Goal: Transaction & Acquisition: Purchase product/service

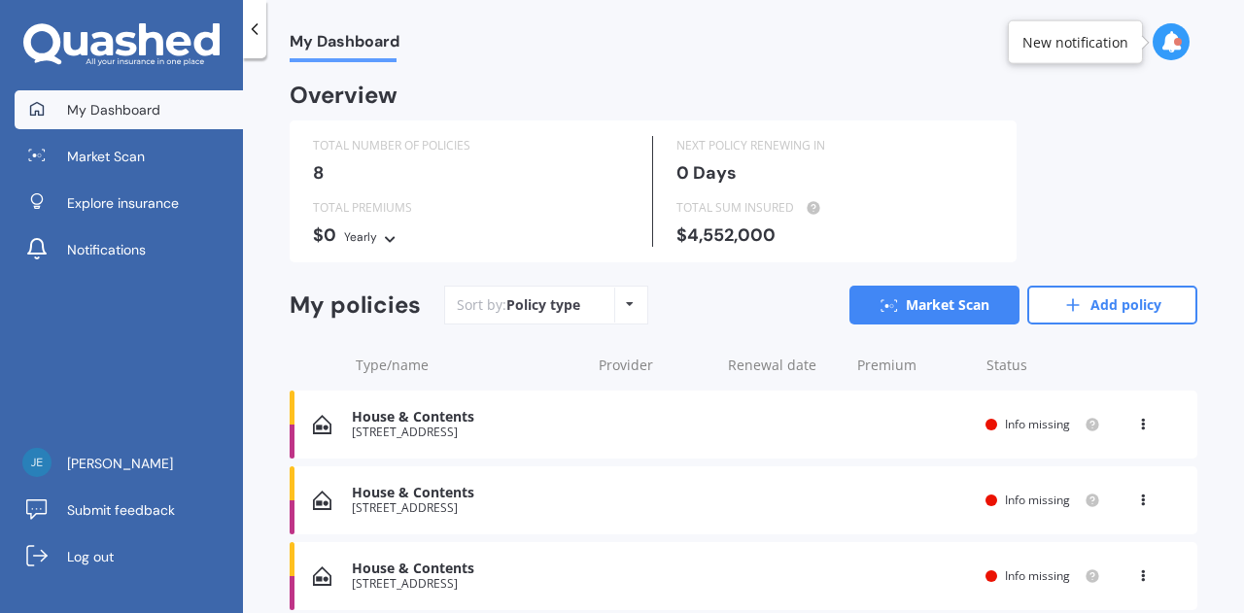
click at [1136, 422] on icon at bounding box center [1143, 421] width 14 height 12
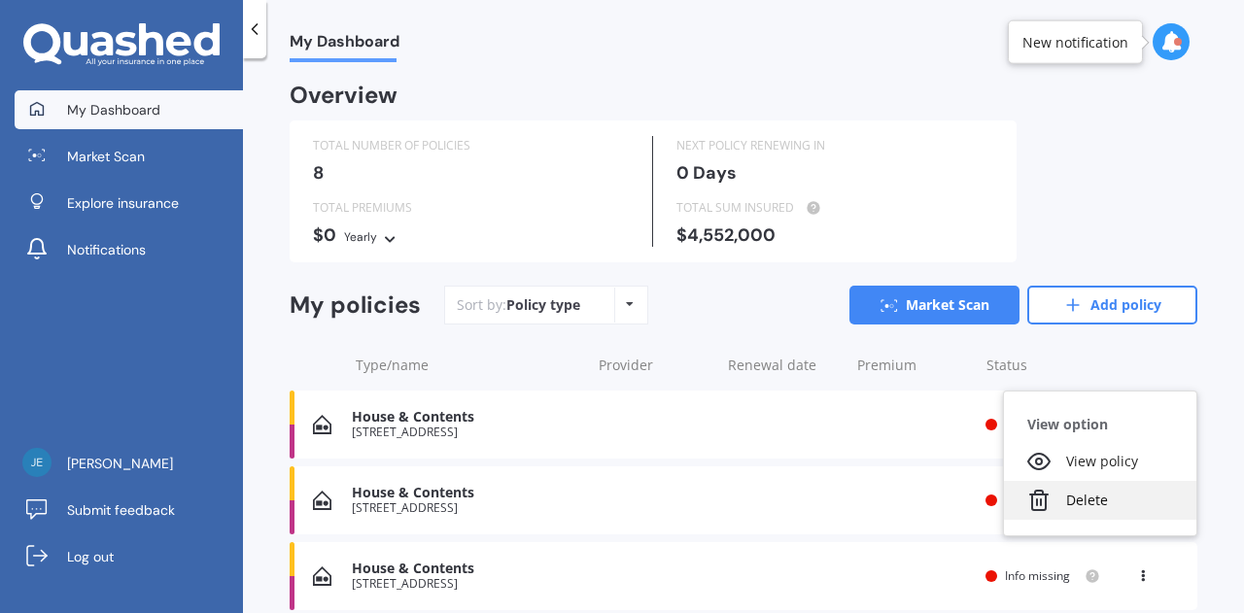
click at [1092, 499] on div "Delete" at bounding box center [1100, 500] width 192 height 39
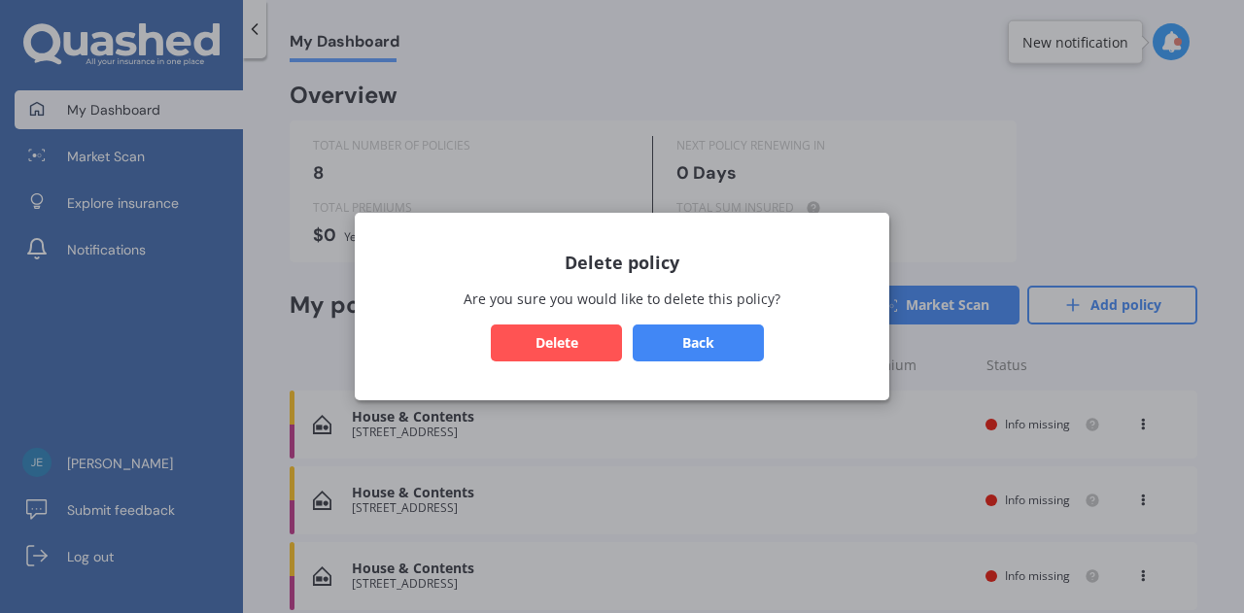
click at [573, 343] on button "Delete" at bounding box center [556, 343] width 131 height 37
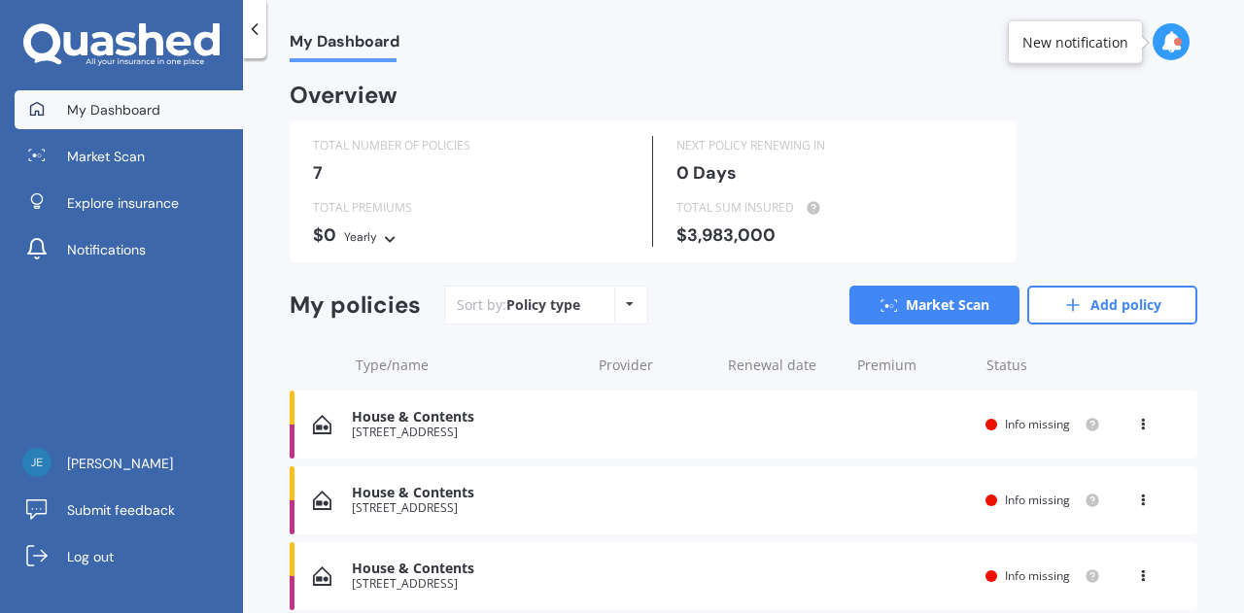
click at [1136, 493] on icon at bounding box center [1143, 497] width 14 height 12
click at [1067, 585] on div "Delete" at bounding box center [1100, 576] width 192 height 39
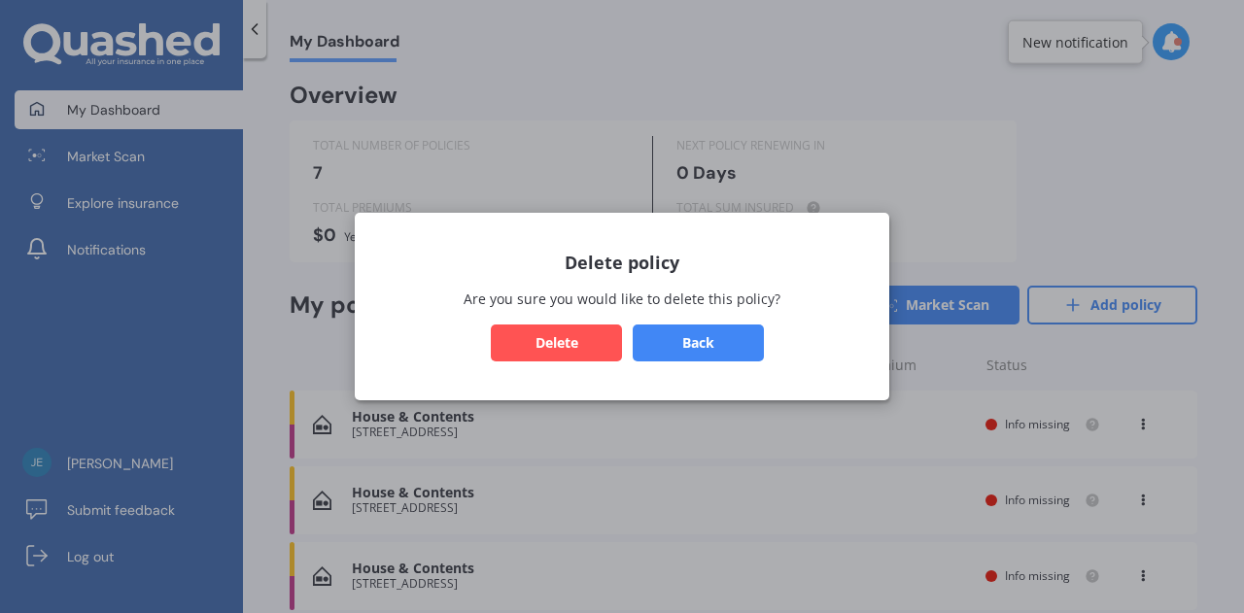
click at [590, 343] on button "Delete" at bounding box center [556, 343] width 131 height 37
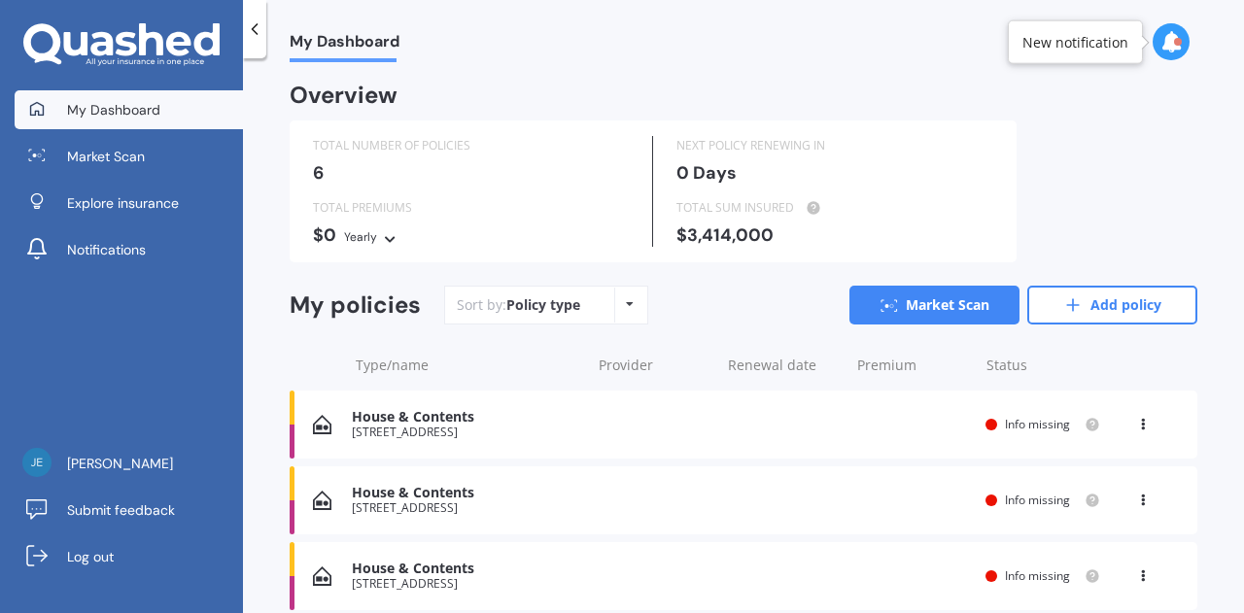
click at [1136, 422] on icon at bounding box center [1143, 421] width 14 height 12
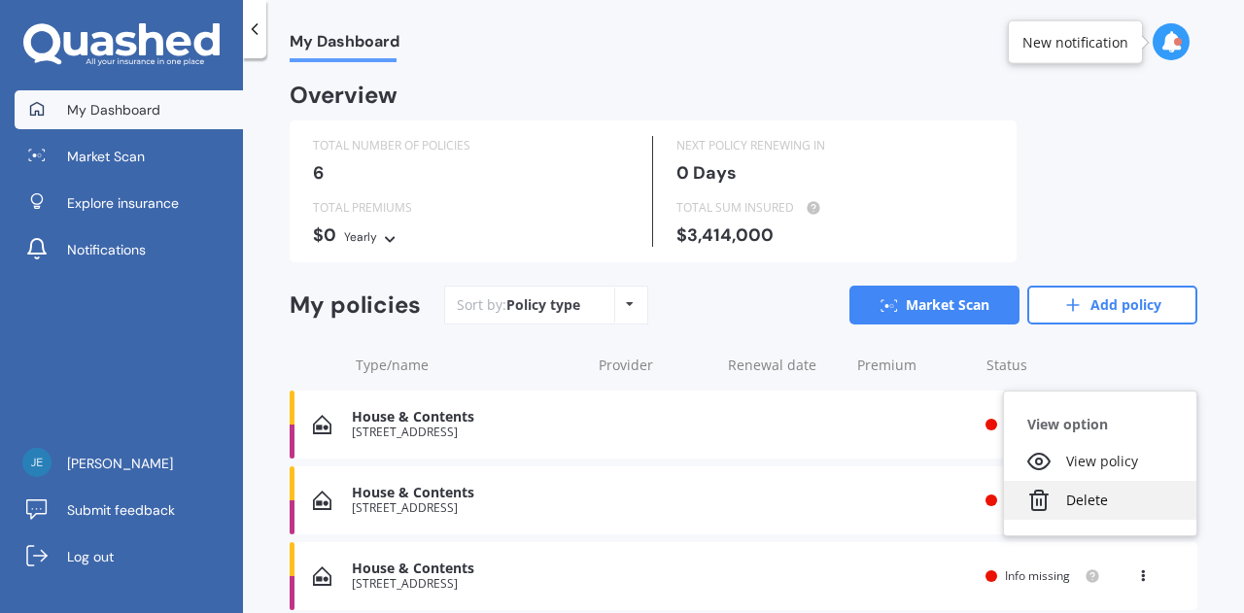
click at [1079, 500] on div "Delete" at bounding box center [1100, 500] width 192 height 39
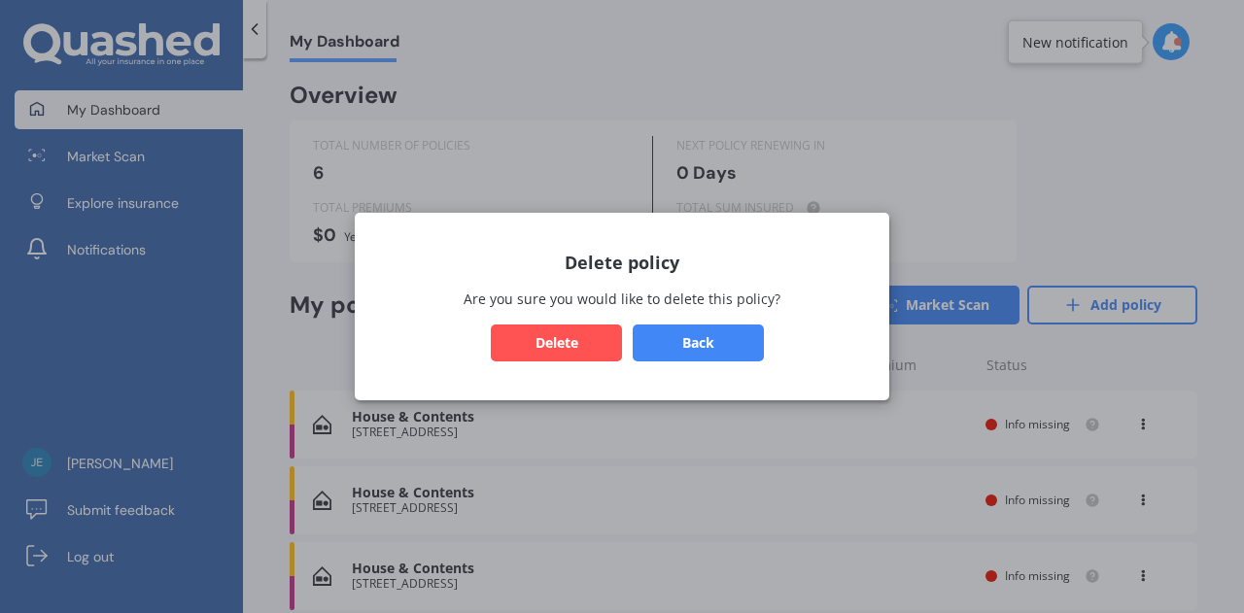
click at [563, 345] on button "Delete" at bounding box center [556, 343] width 131 height 37
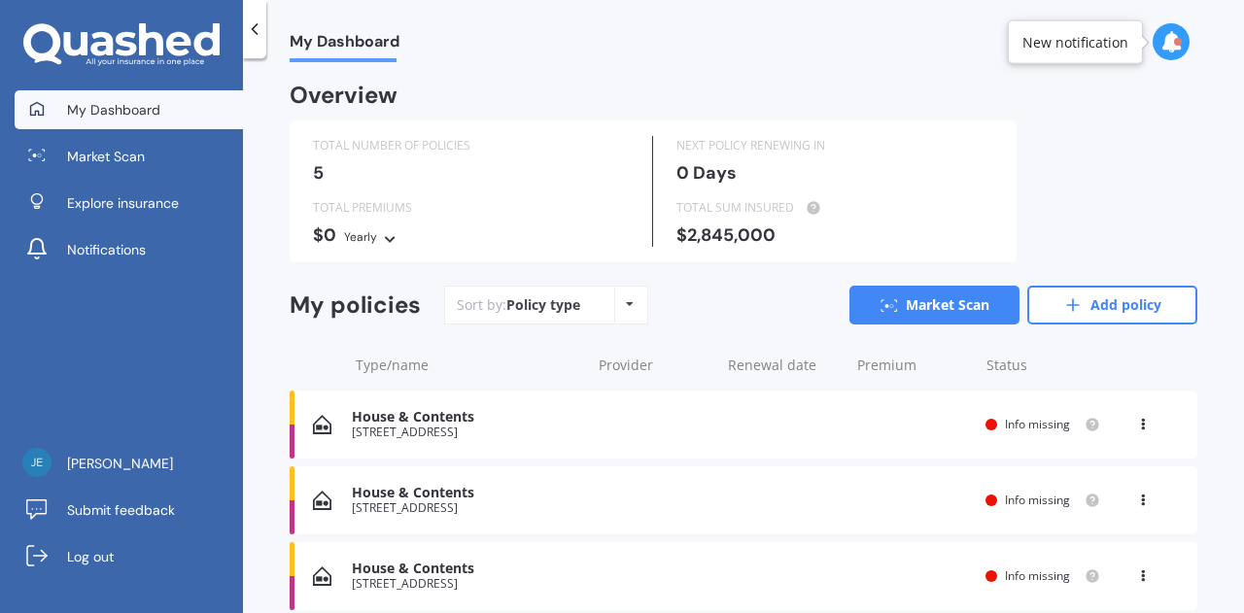
click at [1136, 421] on icon at bounding box center [1143, 421] width 14 height 12
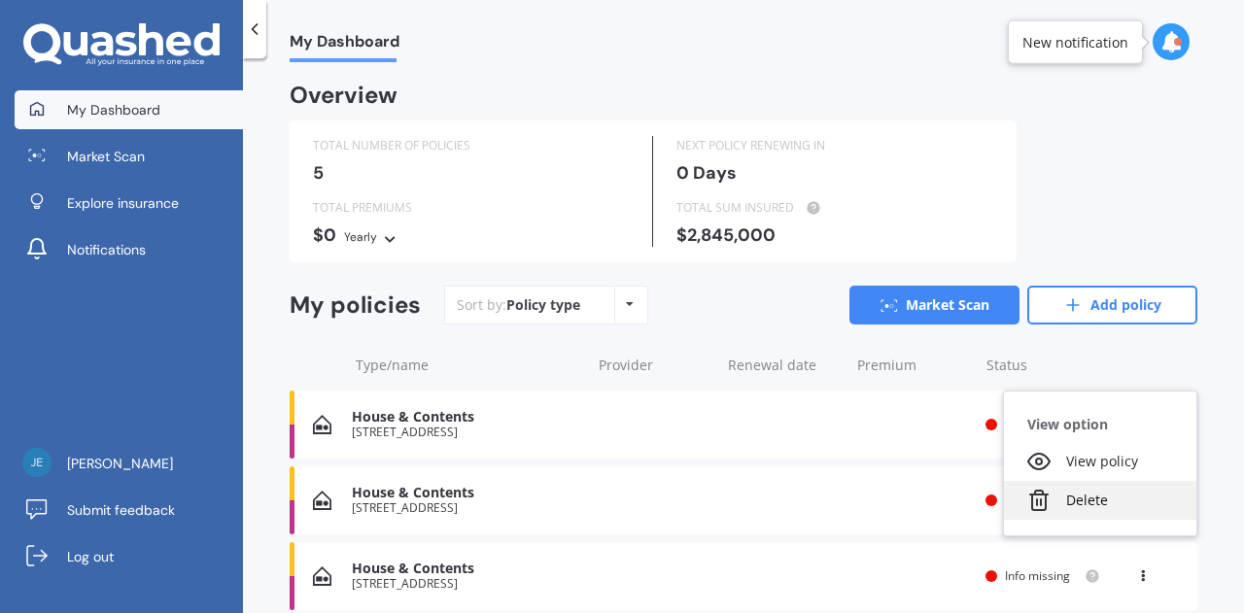
click at [1081, 506] on div "Delete" at bounding box center [1100, 500] width 192 height 39
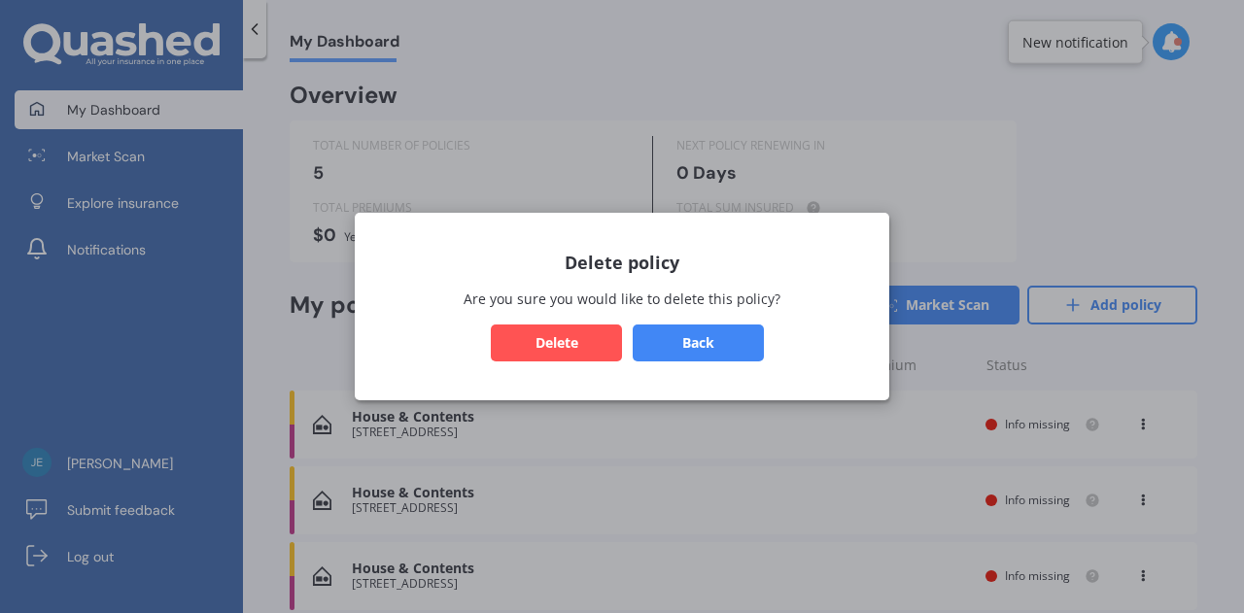
click at [569, 344] on button "Delete" at bounding box center [556, 343] width 131 height 37
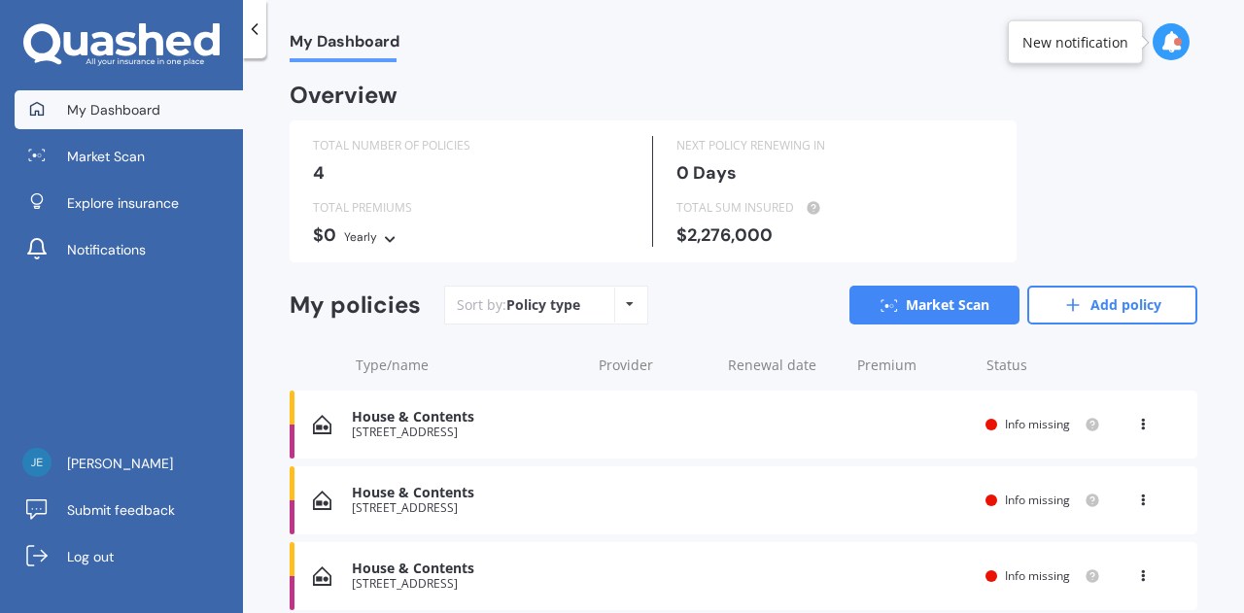
click at [1137, 431] on div "View option View policy Delete" at bounding box center [1144, 424] width 17 height 19
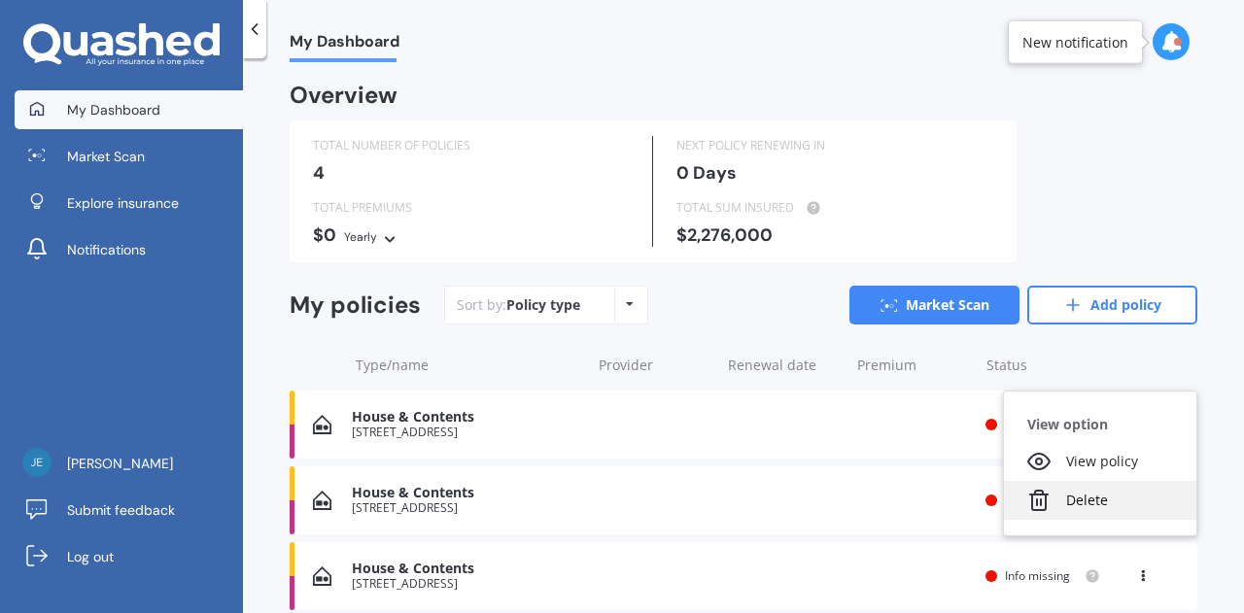
click at [1097, 501] on div "Delete" at bounding box center [1100, 500] width 192 height 39
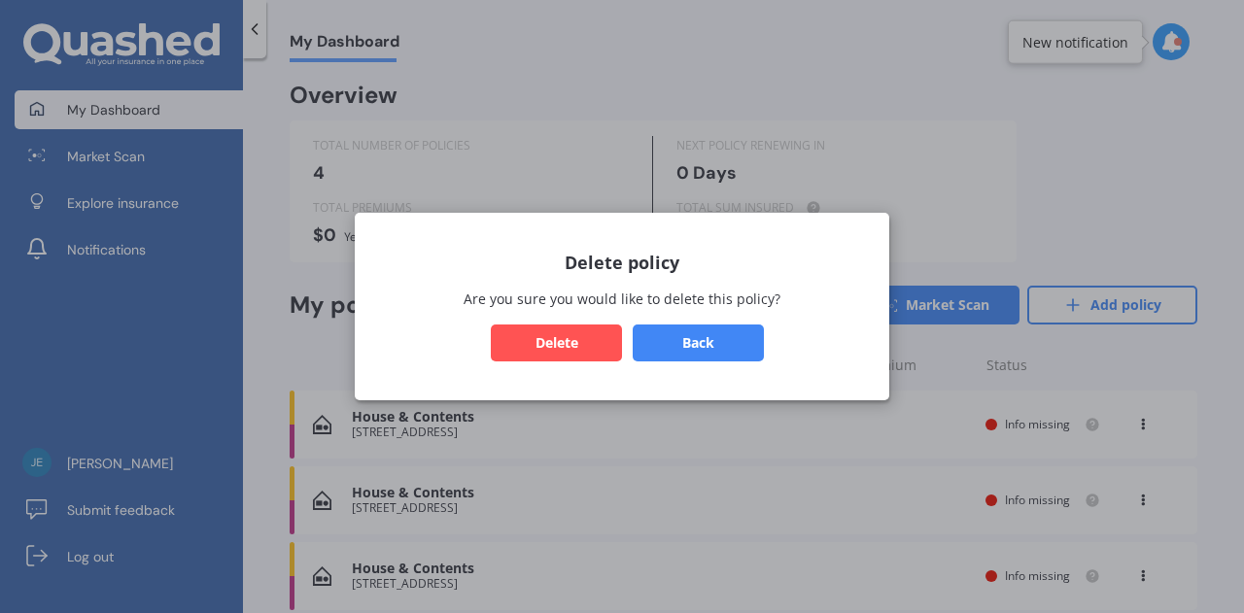
click at [580, 354] on button "Delete" at bounding box center [556, 343] width 131 height 37
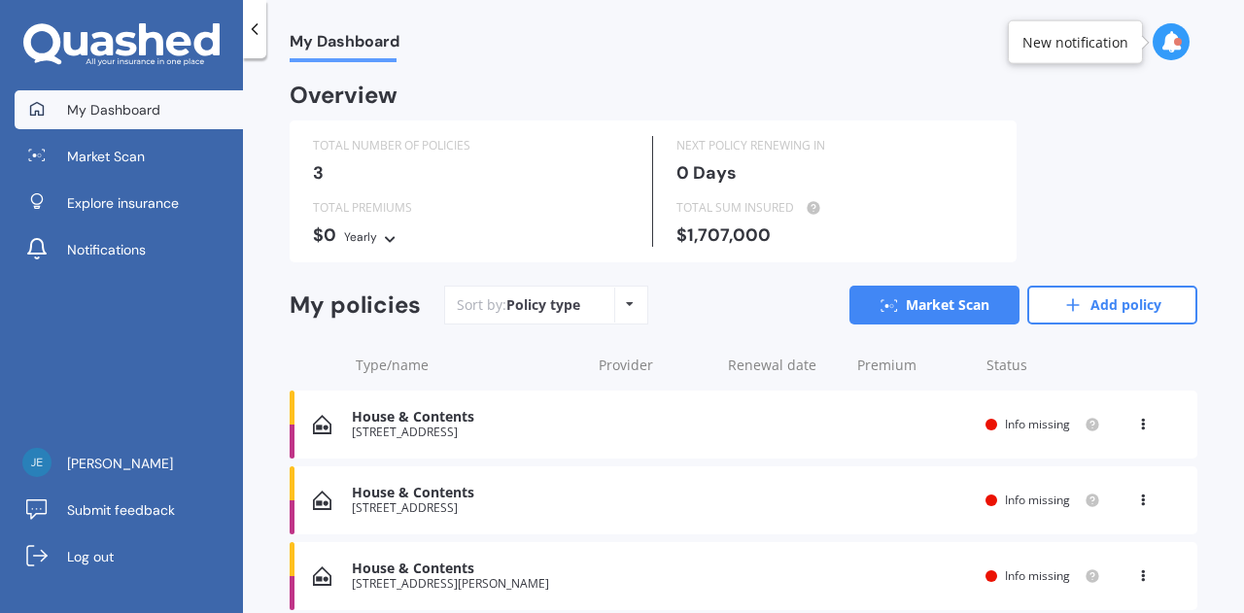
click at [1136, 421] on icon at bounding box center [1143, 421] width 14 height 12
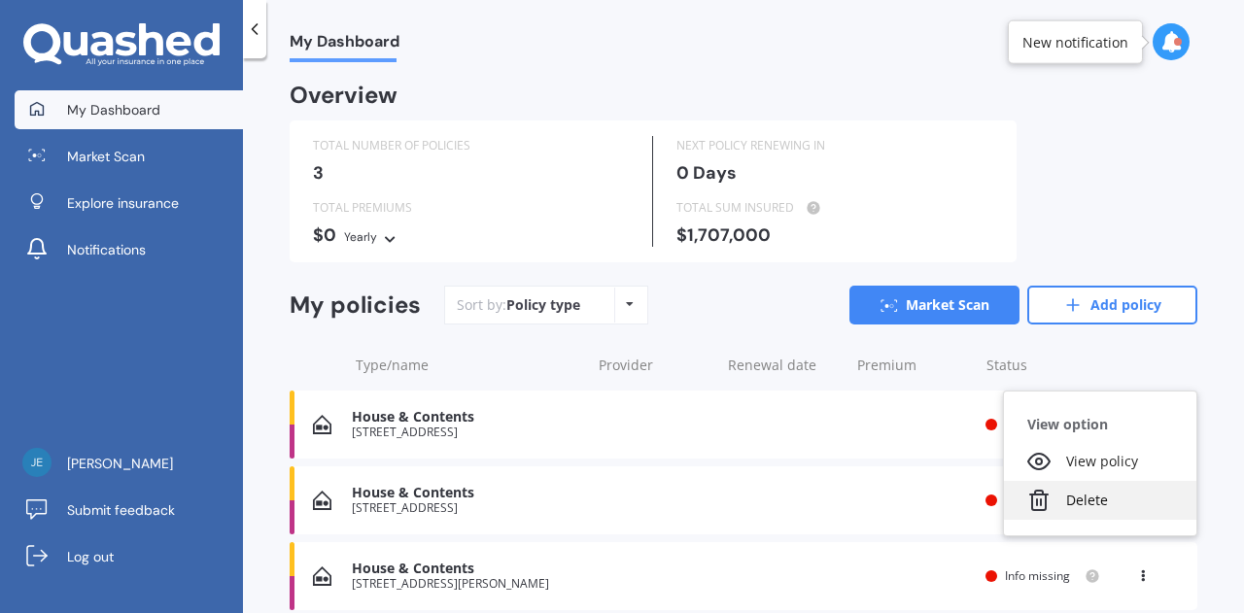
click at [1071, 492] on div "Delete" at bounding box center [1100, 500] width 192 height 39
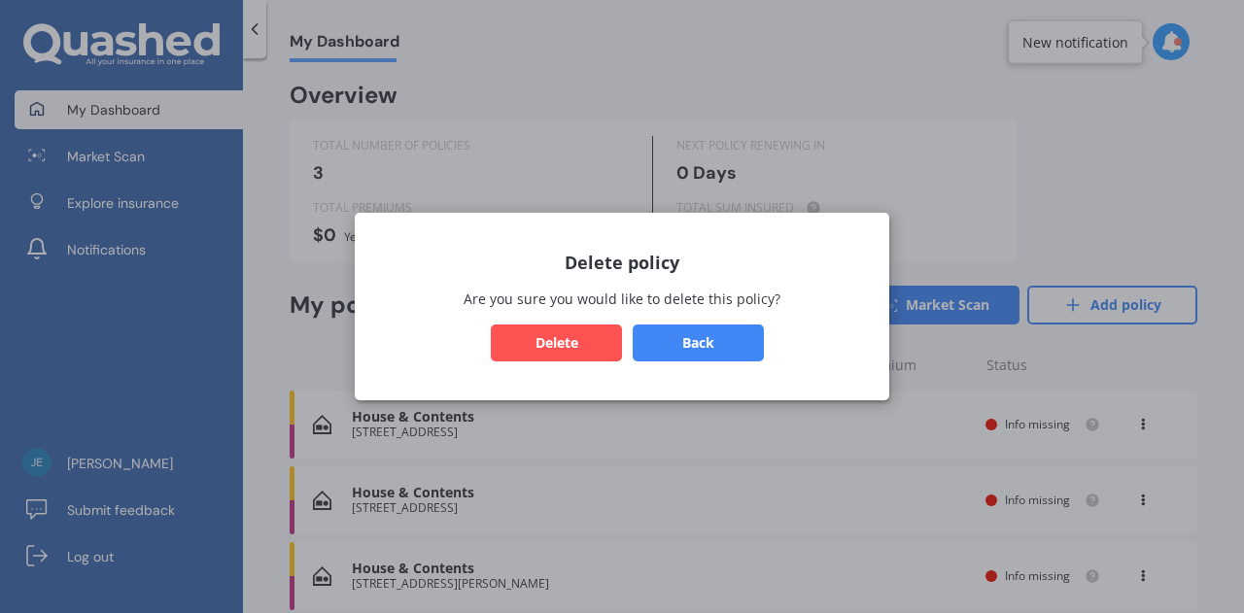
click at [610, 345] on button "Delete" at bounding box center [556, 343] width 131 height 37
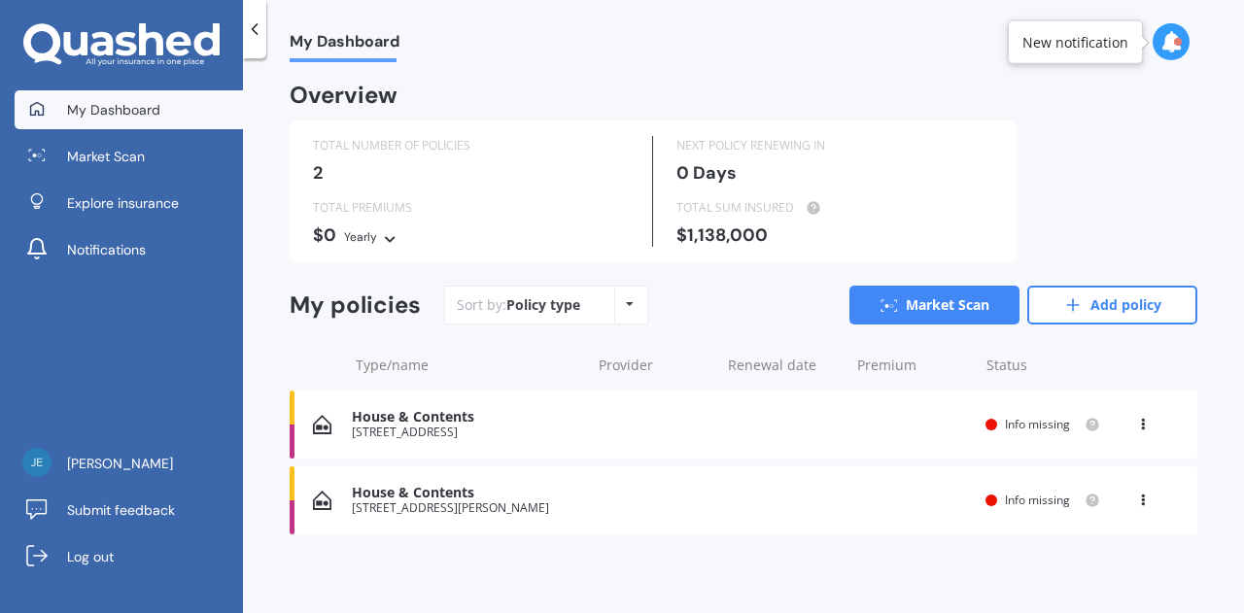
click at [1124, 427] on div "View option View policy Delete" at bounding box center [1145, 424] width 58 height 19
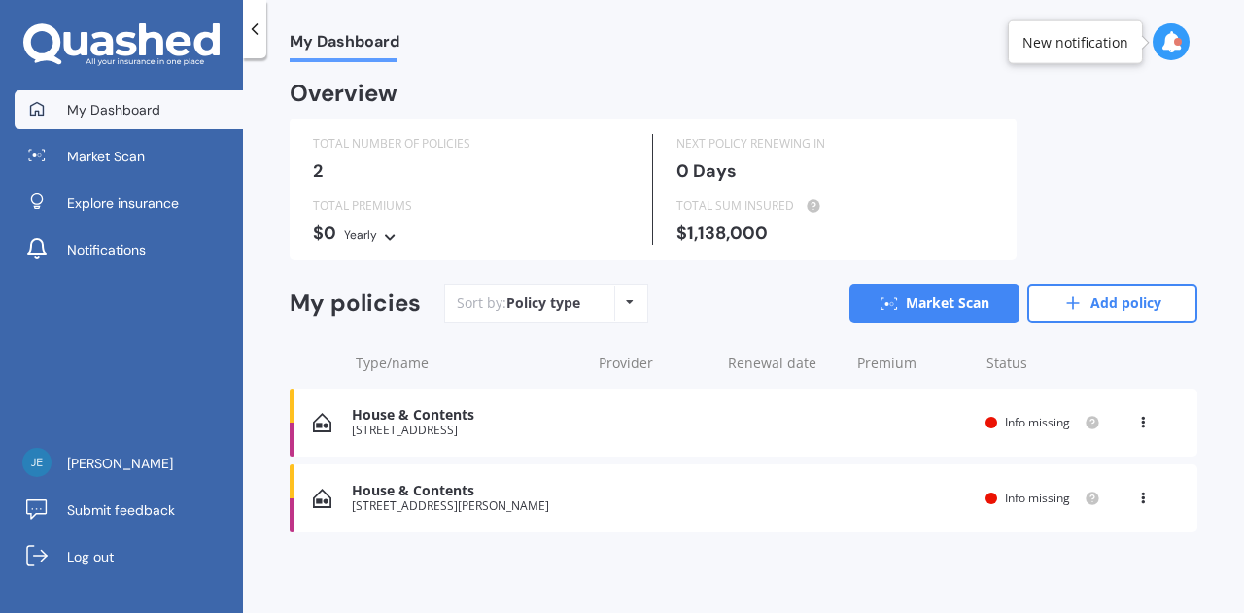
scroll to position [2, 0]
click at [1139, 422] on icon at bounding box center [1143, 419] width 14 height 12
click at [1089, 497] on div "Delete" at bounding box center [1100, 498] width 192 height 39
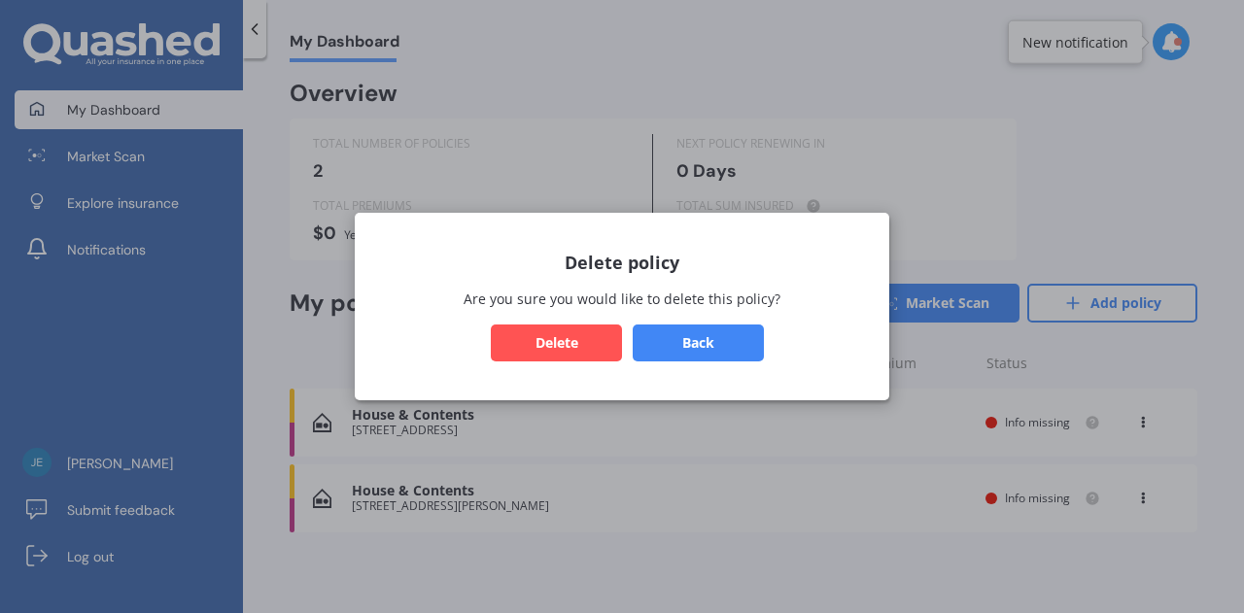
click at [577, 343] on button "Delete" at bounding box center [556, 343] width 131 height 37
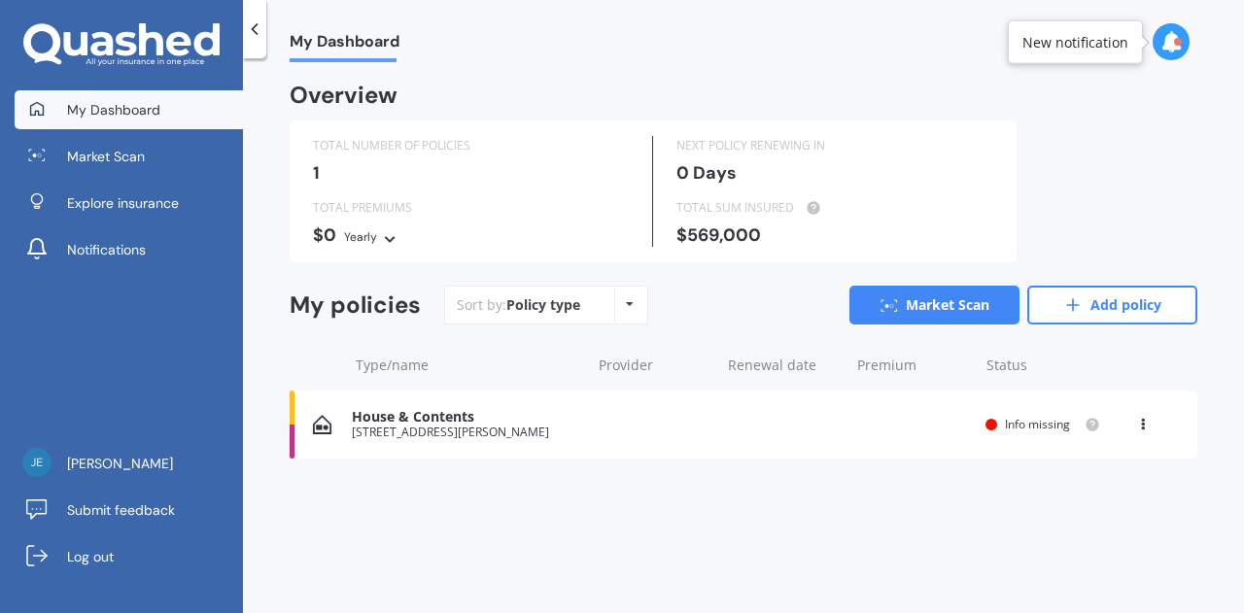
click at [1146, 425] on icon at bounding box center [1143, 421] width 14 height 12
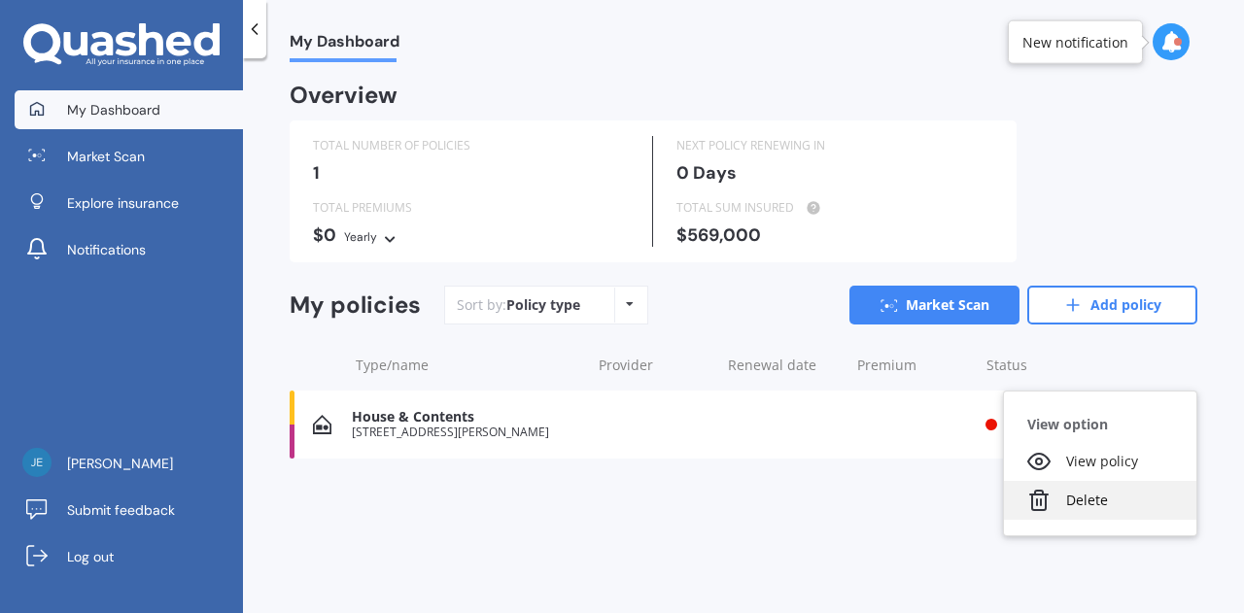
click at [1093, 494] on div "Delete" at bounding box center [1100, 500] width 192 height 39
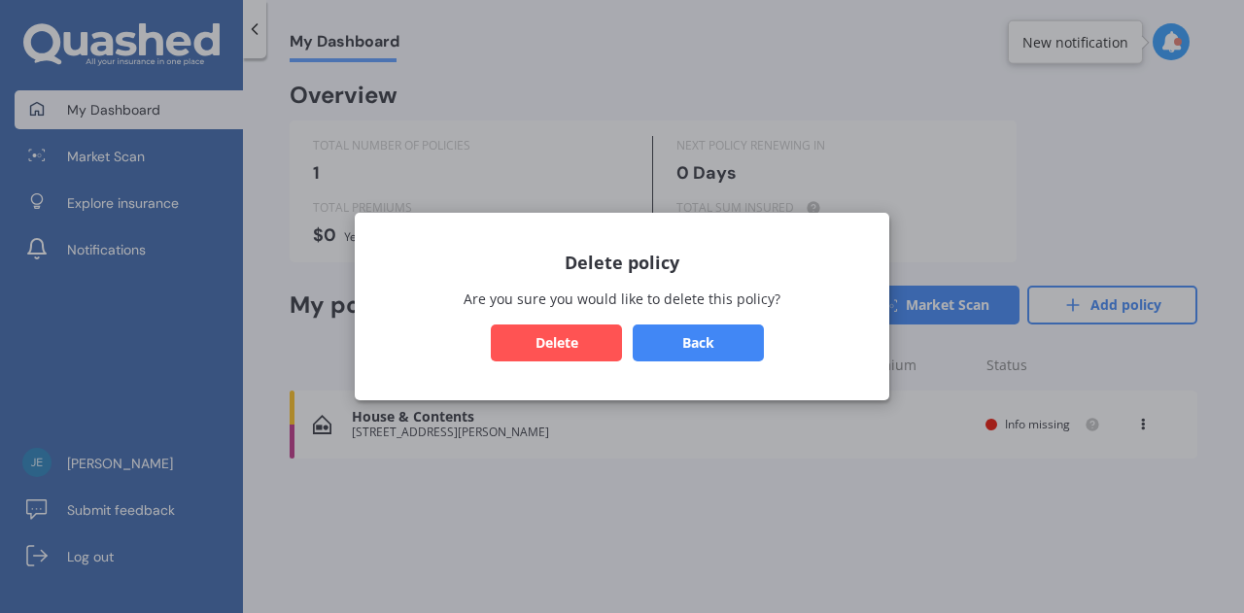
click at [518, 331] on button "Delete" at bounding box center [556, 343] width 131 height 37
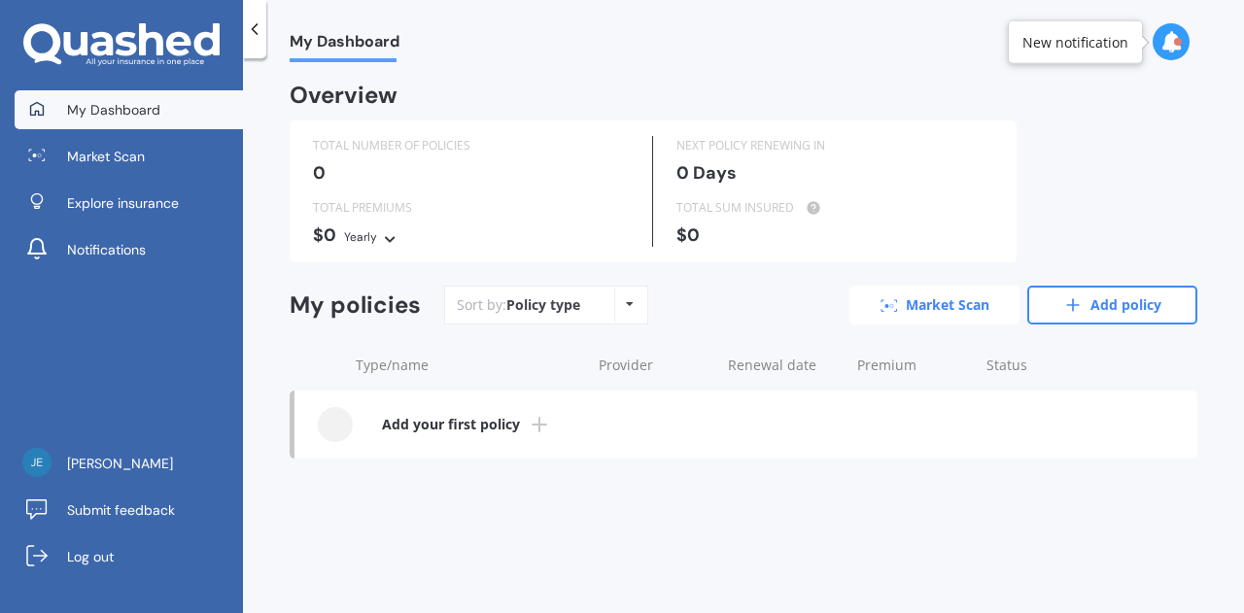
click at [911, 301] on link "Market Scan" at bounding box center [935, 305] width 170 height 39
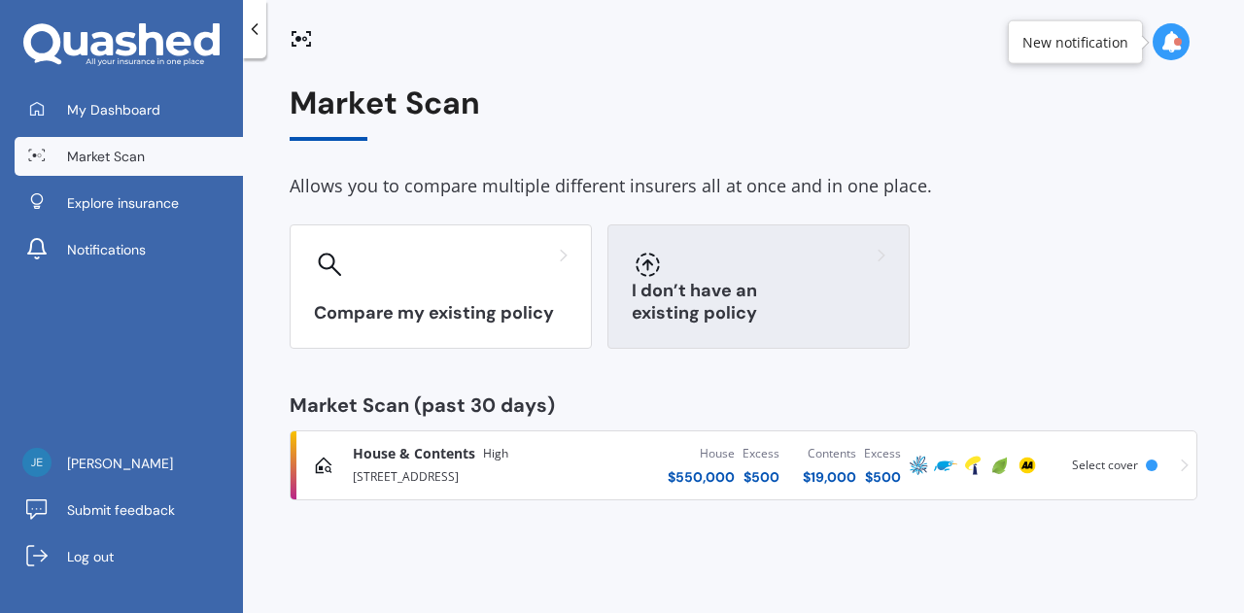
click at [741, 285] on div "I don’t have an existing policy" at bounding box center [759, 287] width 302 height 124
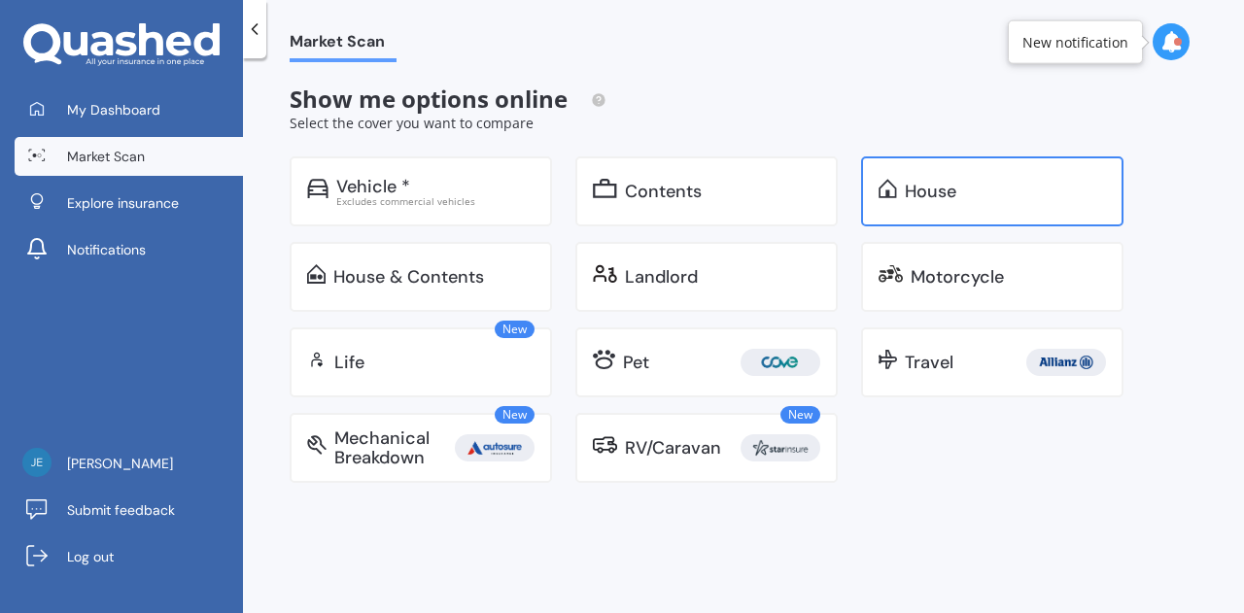
click at [959, 193] on div "House" at bounding box center [1005, 191] width 201 height 19
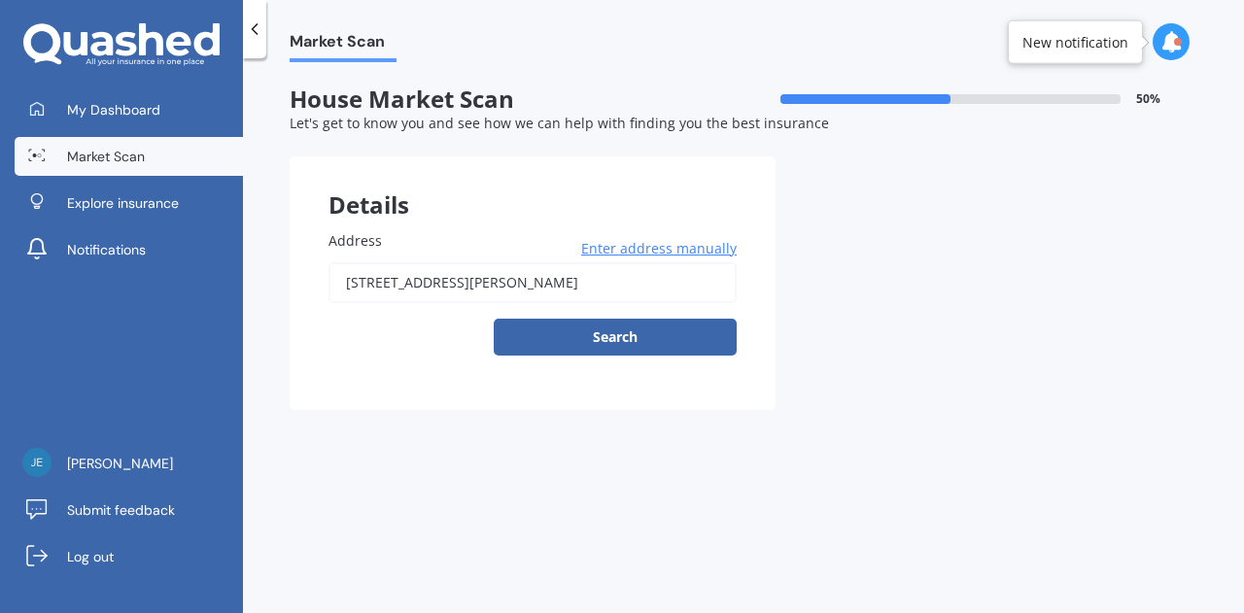
drag, startPoint x: 685, startPoint y: 285, endPoint x: 177, endPoint y: 285, distance: 508.4
click at [177, 285] on div "My Dashboard Market Scan Explore insurance Notifications [PERSON_NAME] Submit f…" at bounding box center [622, 306] width 1244 height 613
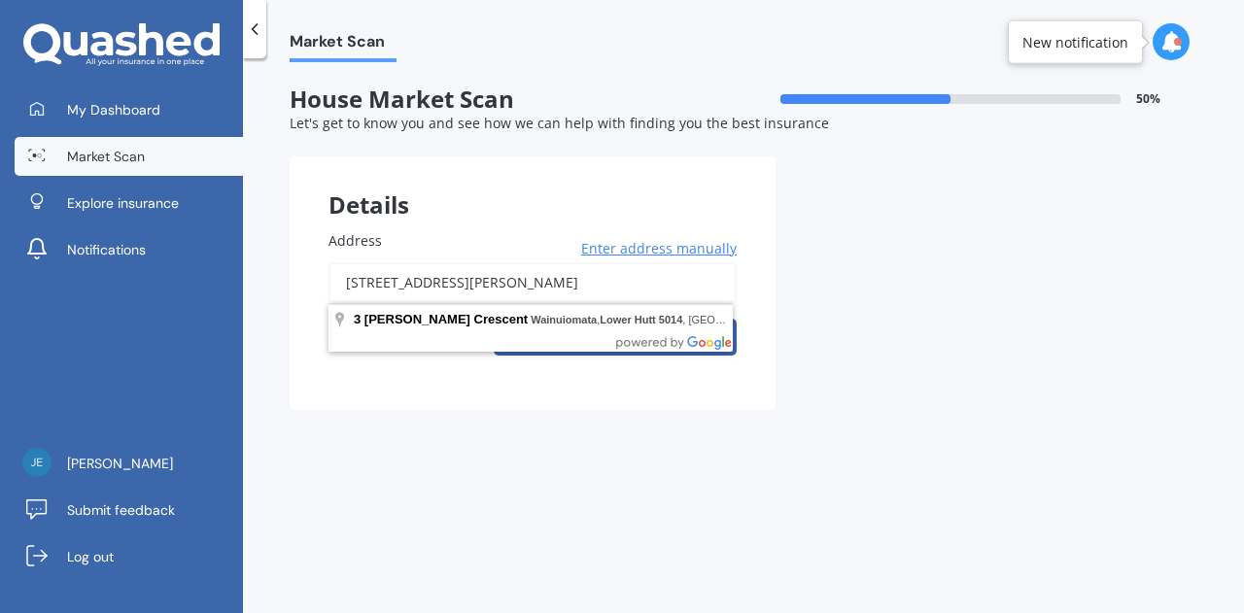
paste input "[STREET_ADDRESS]"
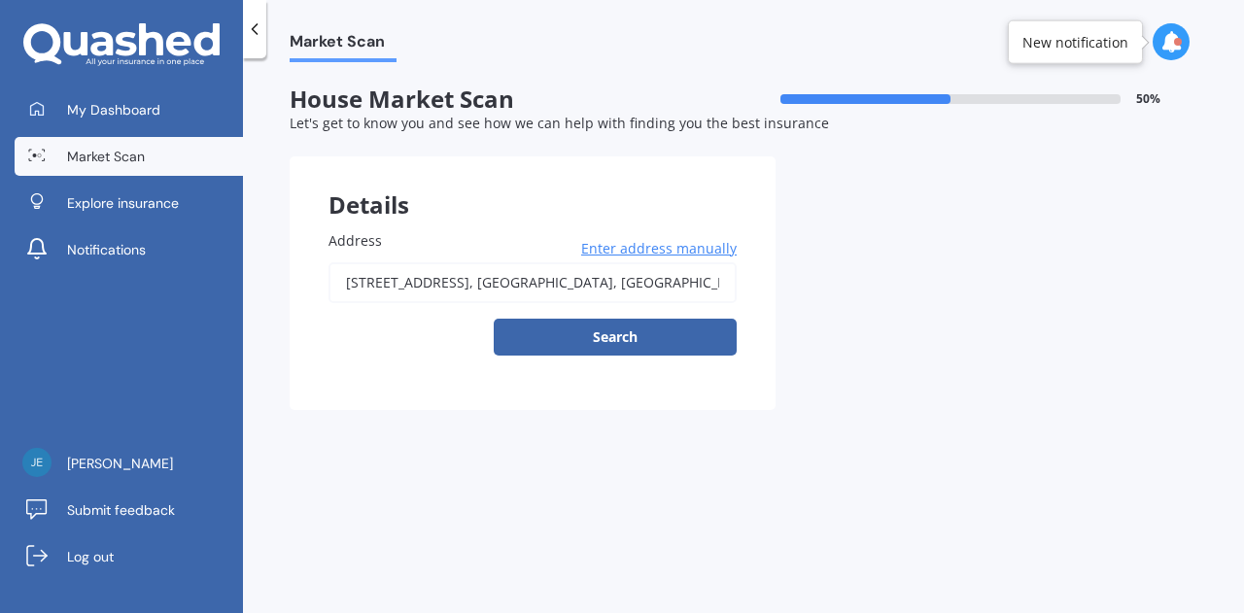
type input "[STREET_ADDRESS] Zelanda"
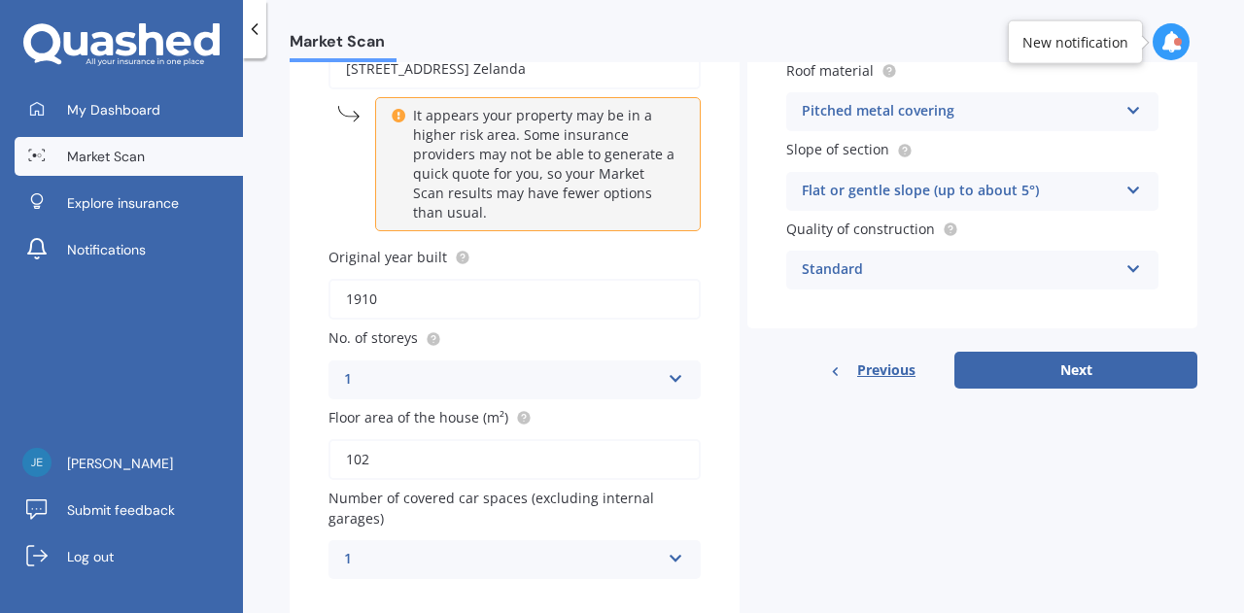
scroll to position [173, 0]
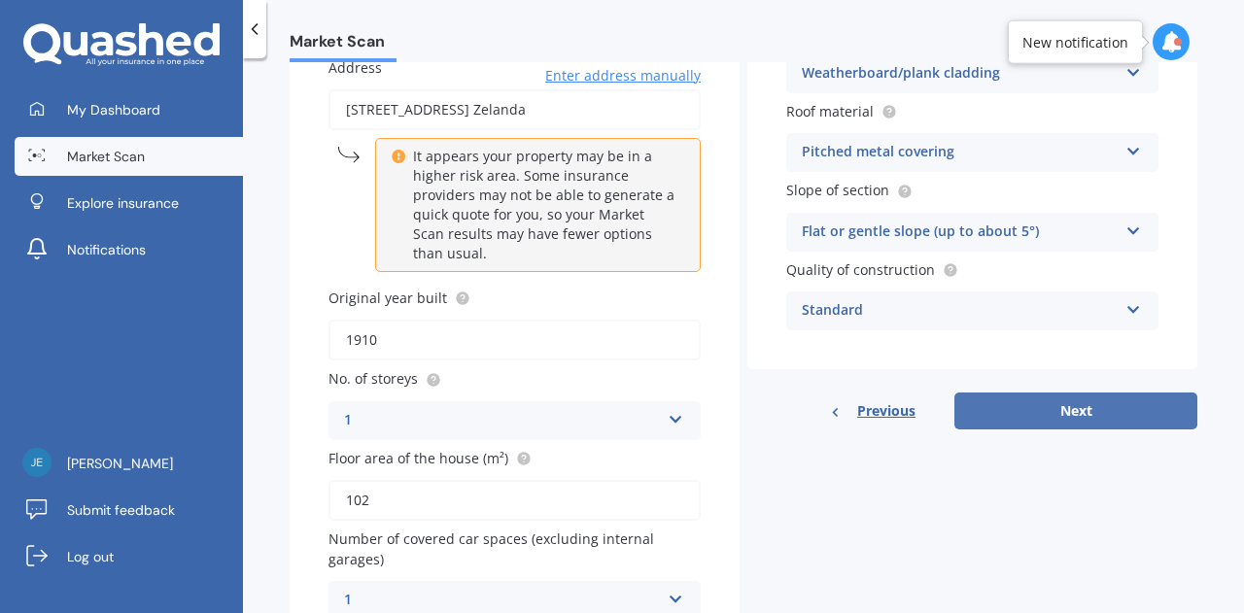
click at [1050, 413] on button "Next" at bounding box center [1076, 411] width 243 height 37
select select "26"
select select "03"
select select "1992"
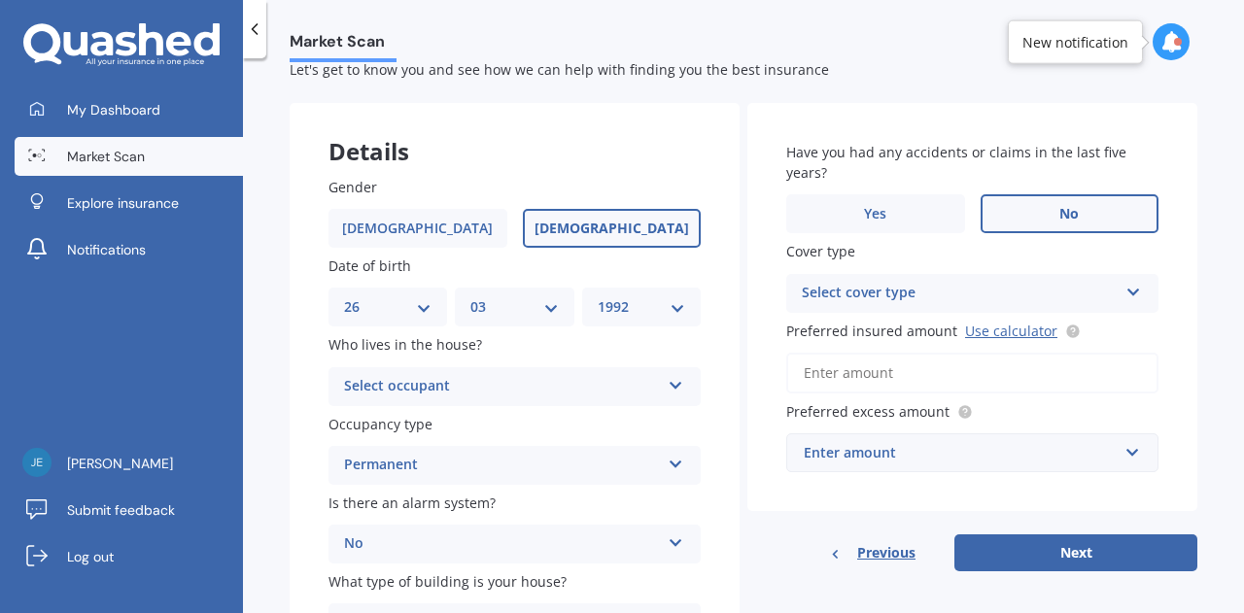
scroll to position [97, 0]
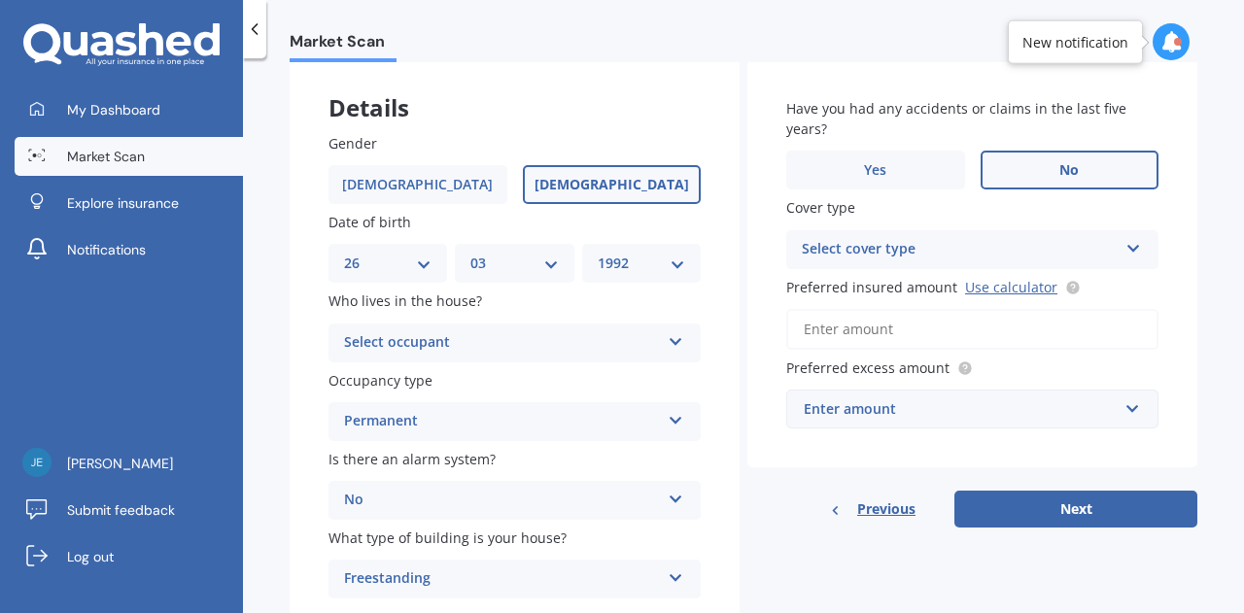
click at [507, 336] on div "Select occupant" at bounding box center [502, 342] width 316 height 23
click at [461, 409] on div "Owner + Boarder" at bounding box center [515, 416] width 370 height 35
click at [462, 407] on div "Permanent Permanent Holiday (without tenancy)" at bounding box center [515, 421] width 372 height 39
click at [455, 466] on div "Permanent" at bounding box center [515, 459] width 370 height 35
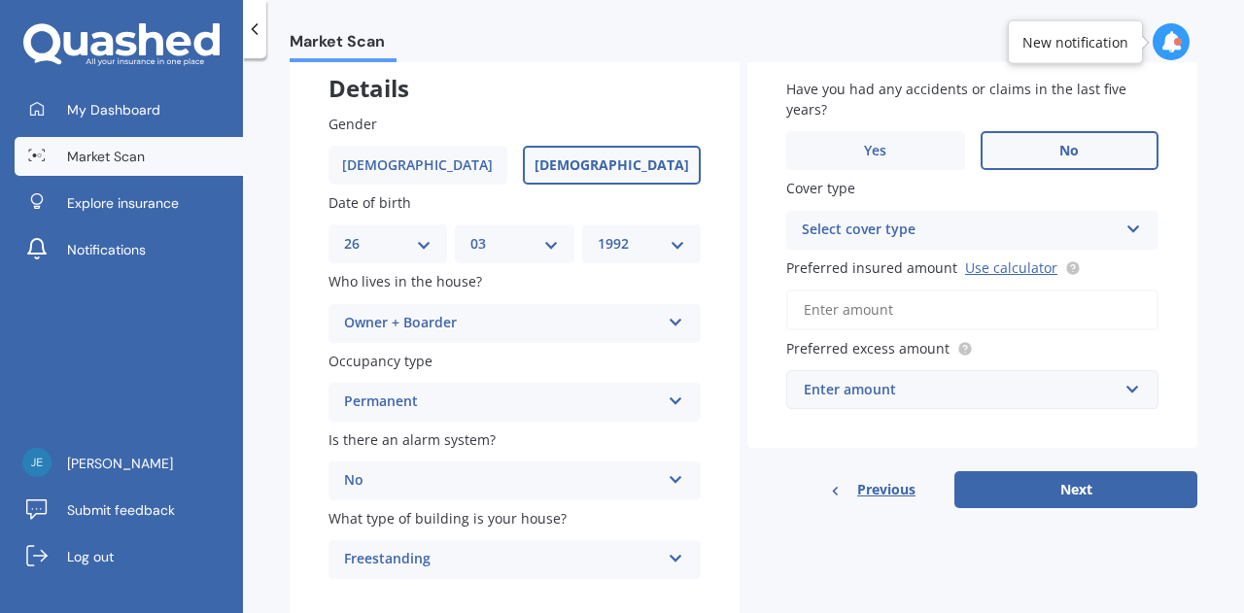
scroll to position [173, 0]
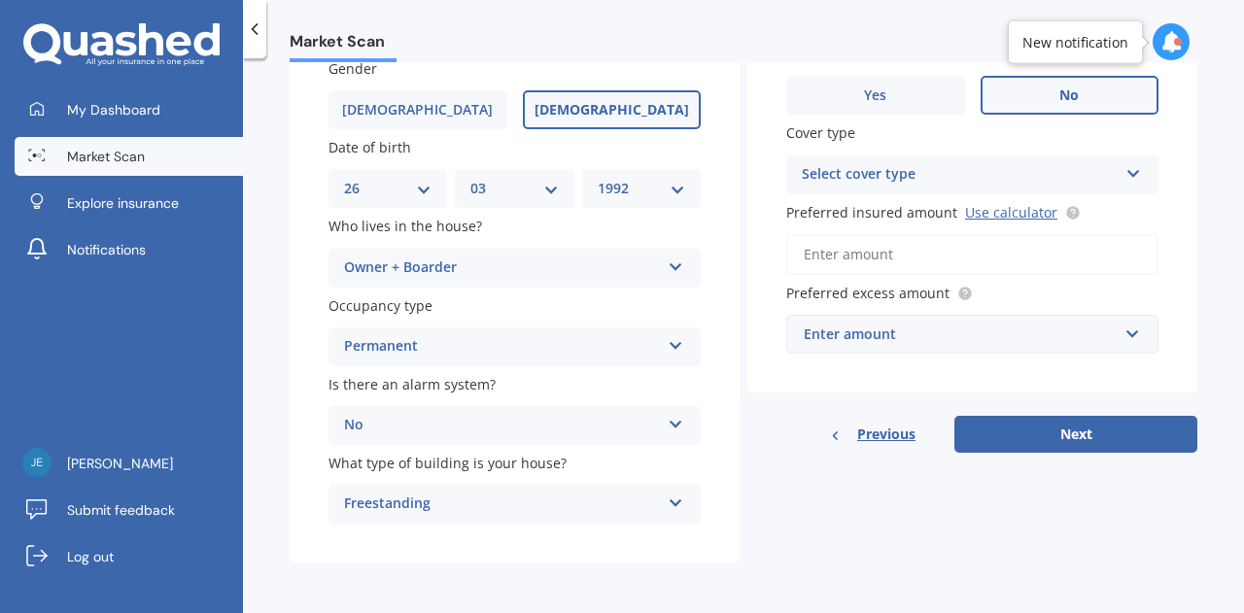
click at [864, 246] on input "Preferred insured amount Use calculator" at bounding box center [972, 254] width 372 height 41
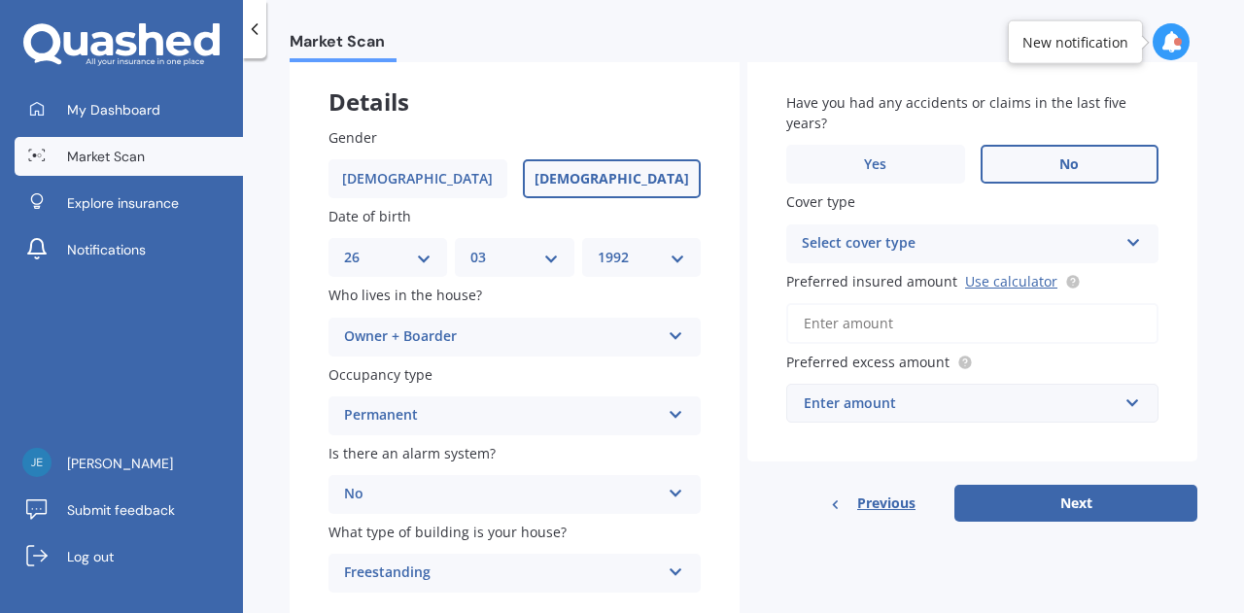
scroll to position [76, 0]
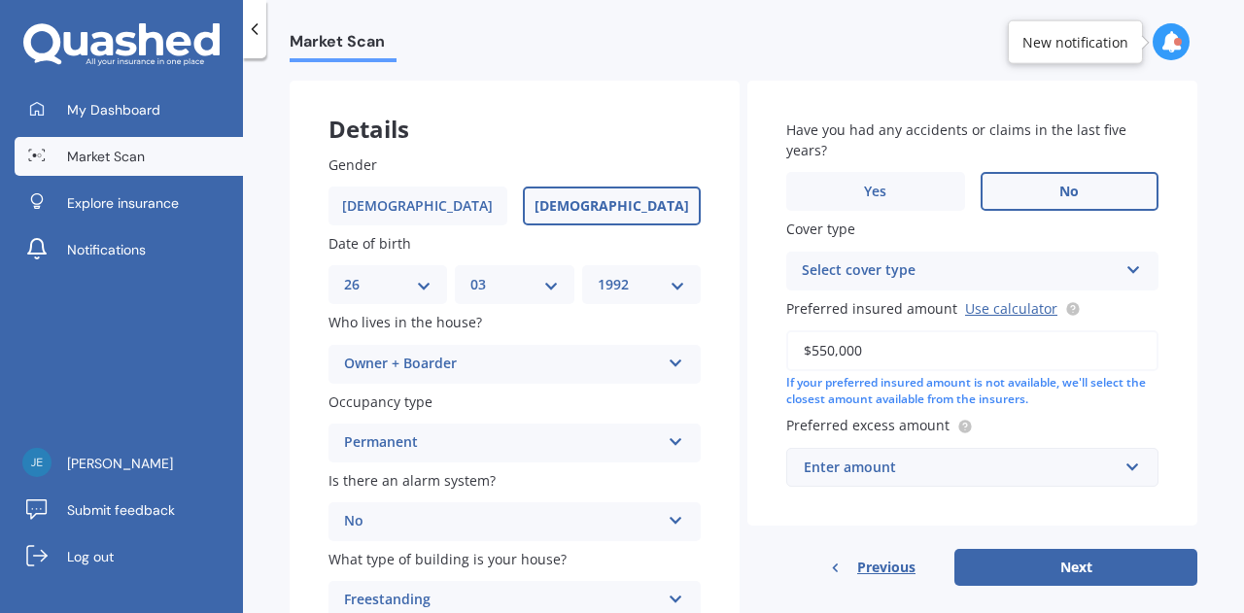
type input "$550,000"
click at [883, 267] on div "Select cover type" at bounding box center [960, 271] width 316 height 23
click at [883, 267] on div "High" at bounding box center [960, 271] width 316 height 23
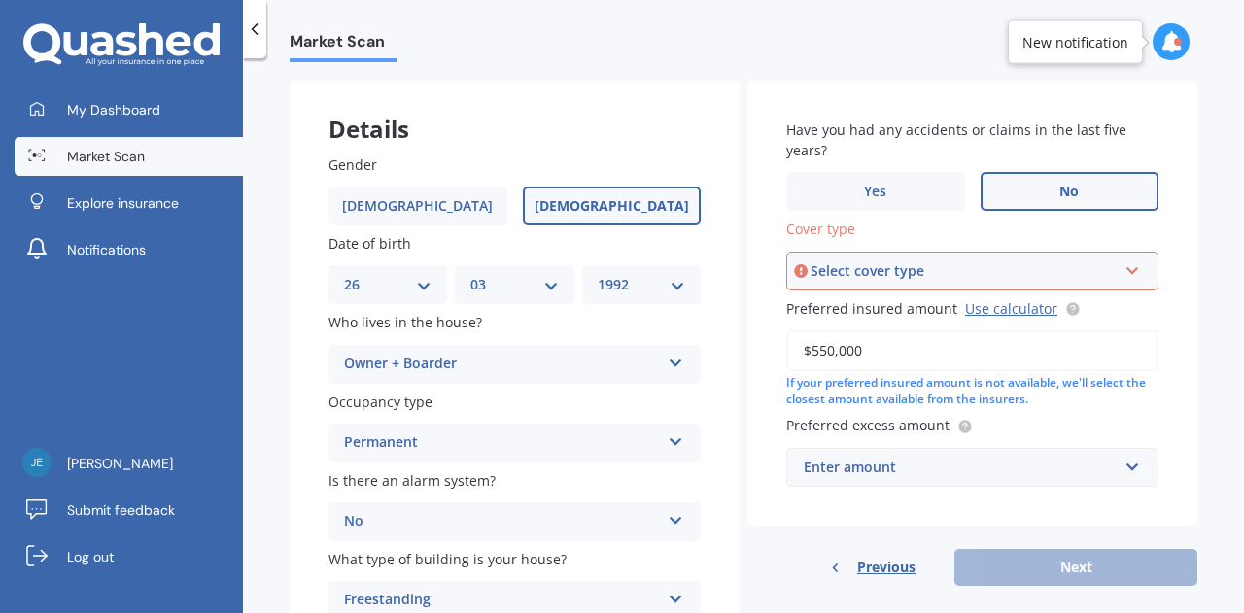
click at [1136, 296] on div "Have you had any accidents or claims in the last five years? Yes No Cover type …" at bounding box center [973, 303] width 450 height 445
click at [881, 155] on span "Have you had any accidents or claims in the last five years?" at bounding box center [968, 141] width 365 height 42
click at [990, 267] on div "Select cover type" at bounding box center [964, 271] width 306 height 21
click at [825, 310] on span "High" at bounding box center [819, 307] width 31 height 18
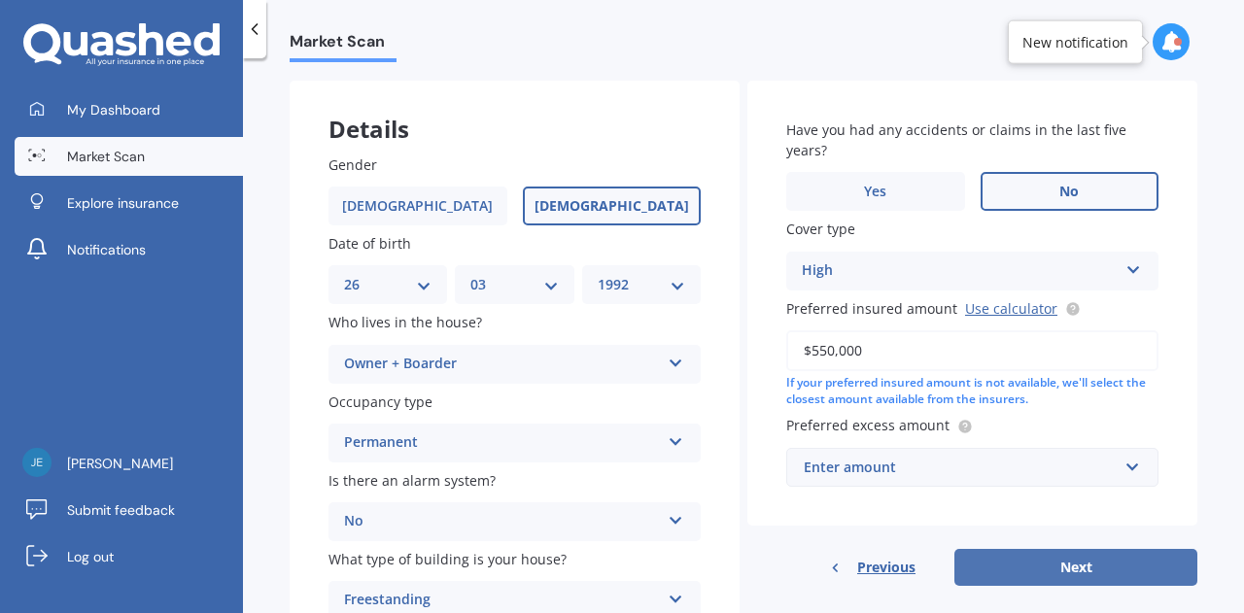
click at [1019, 562] on button "Next" at bounding box center [1076, 567] width 243 height 37
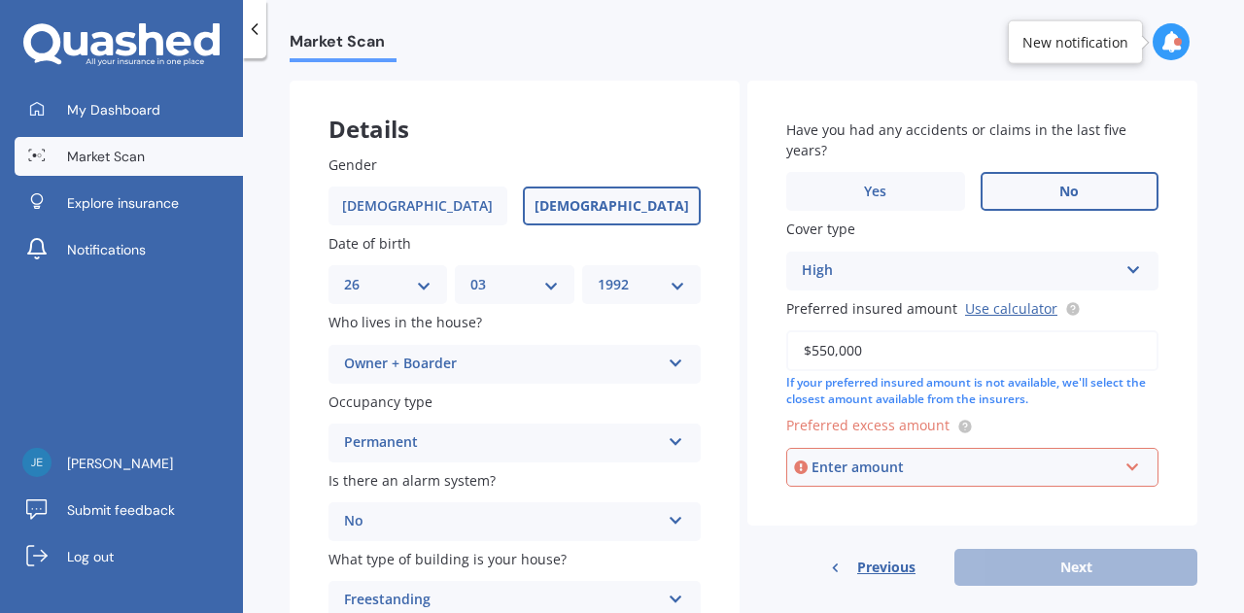
click at [875, 462] on div "Enter amount" at bounding box center [965, 467] width 306 height 21
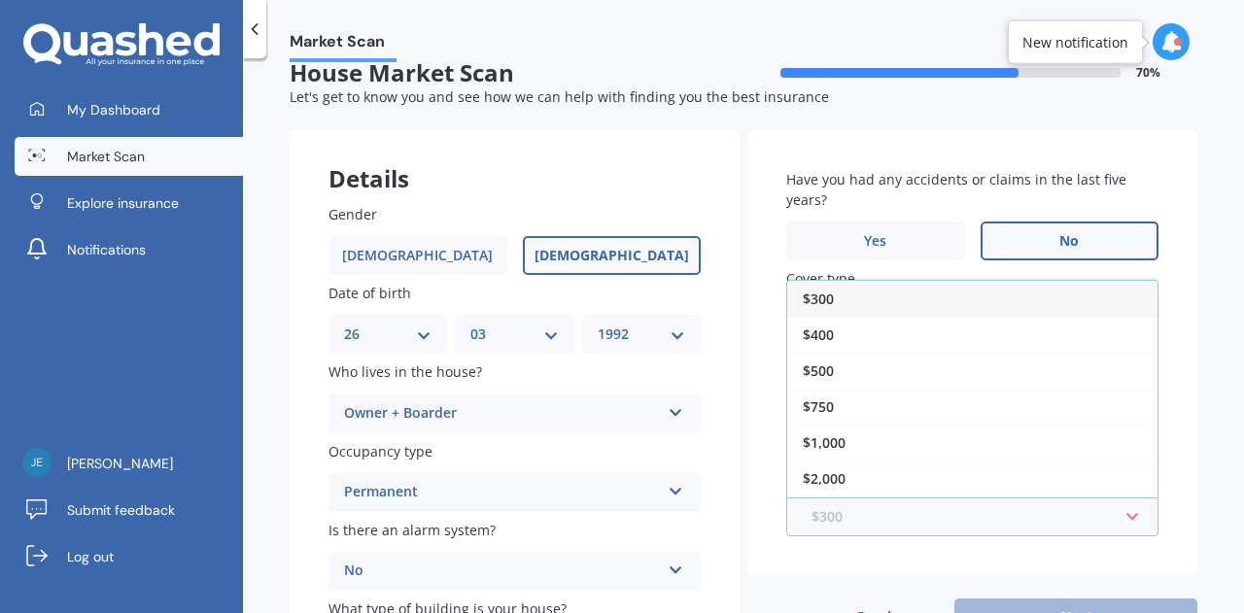
scroll to position [0, 0]
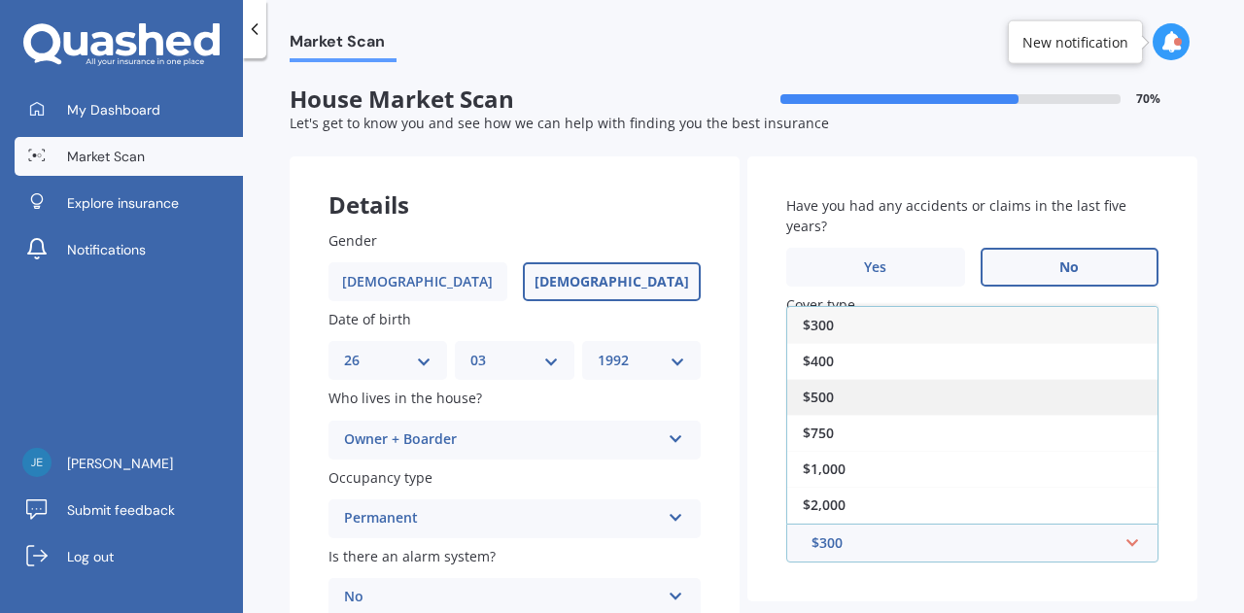
click at [842, 401] on div "$500" at bounding box center [972, 397] width 370 height 36
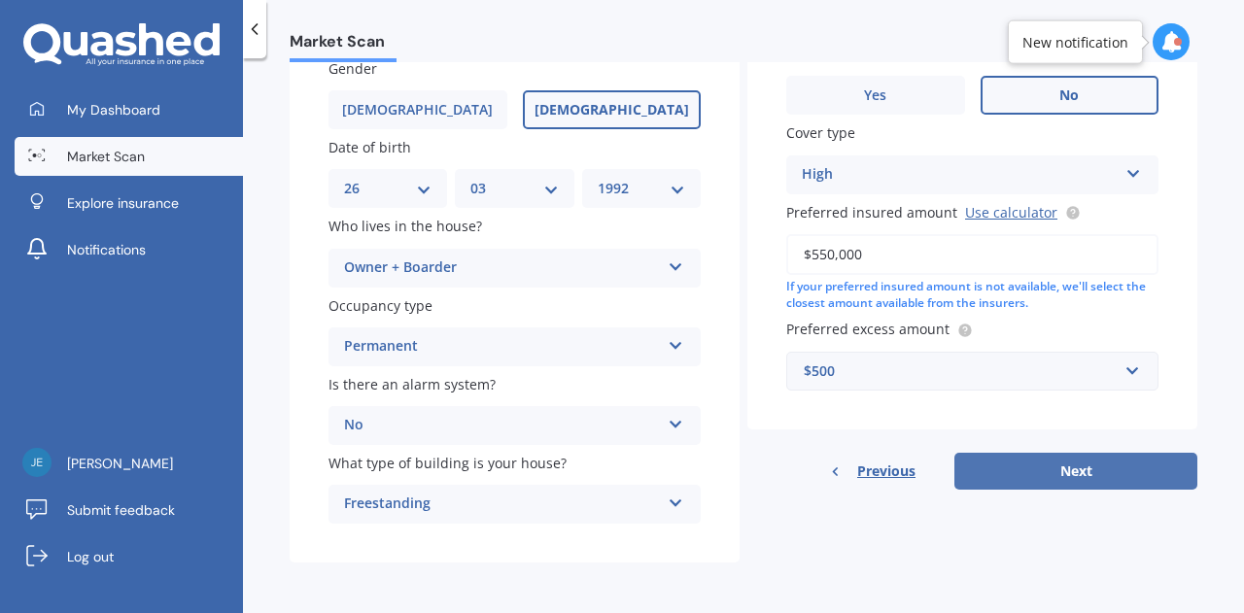
click at [966, 468] on button "Next" at bounding box center [1076, 471] width 243 height 37
select select "26"
select select "03"
select select "1992"
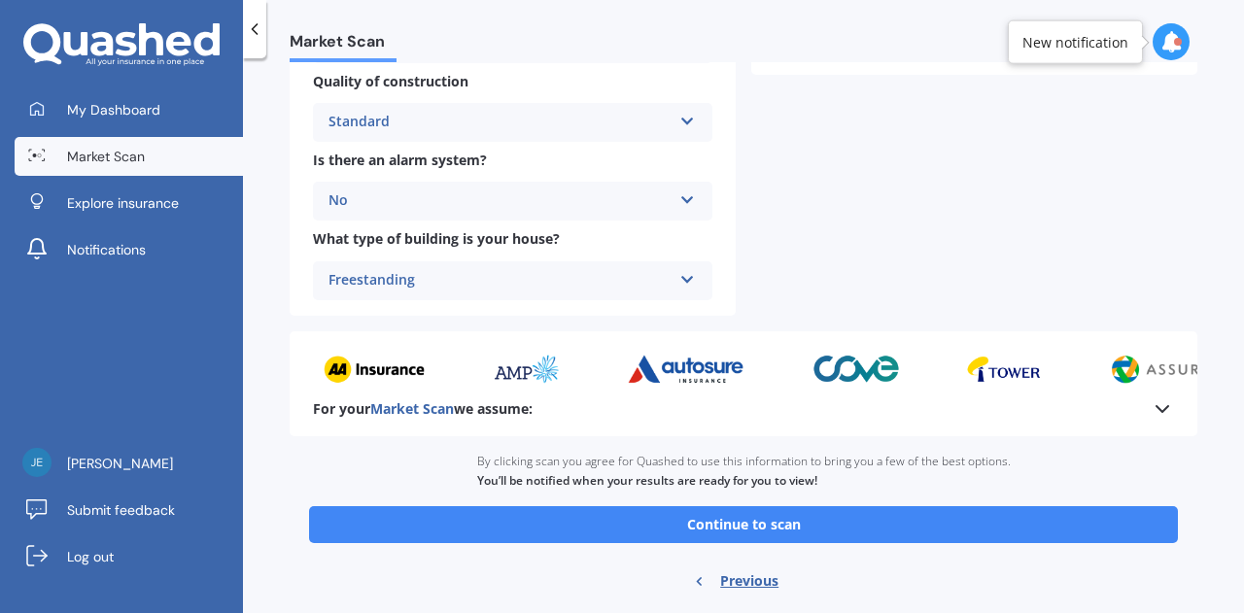
scroll to position [789, 0]
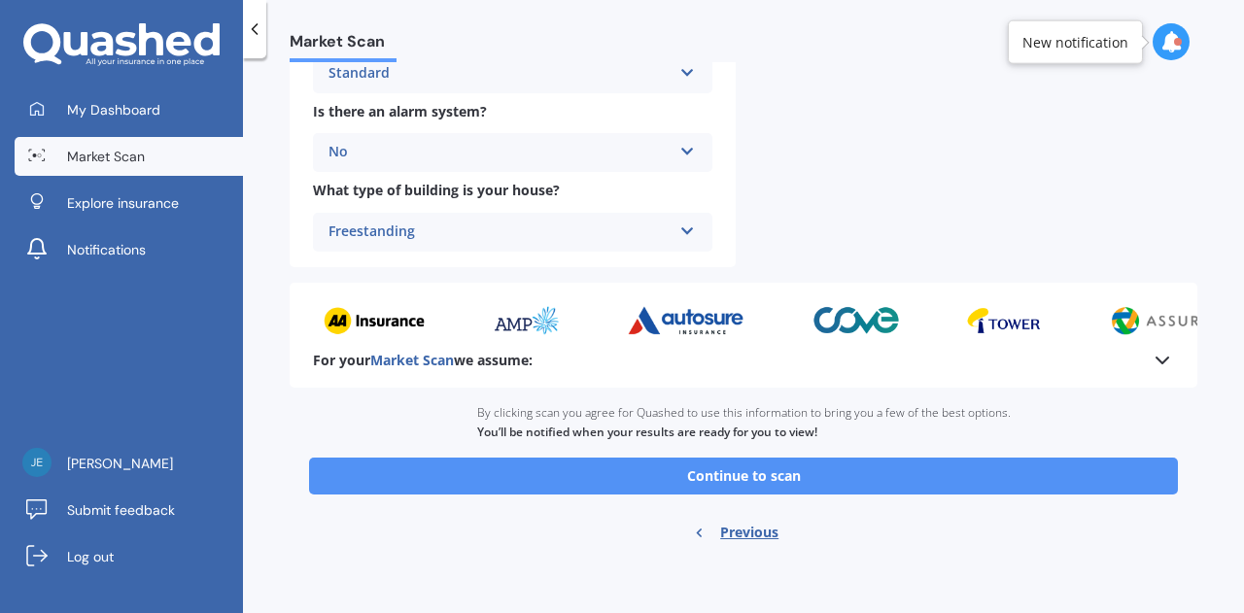
click at [733, 473] on button "Continue to scan" at bounding box center [743, 476] width 869 height 37
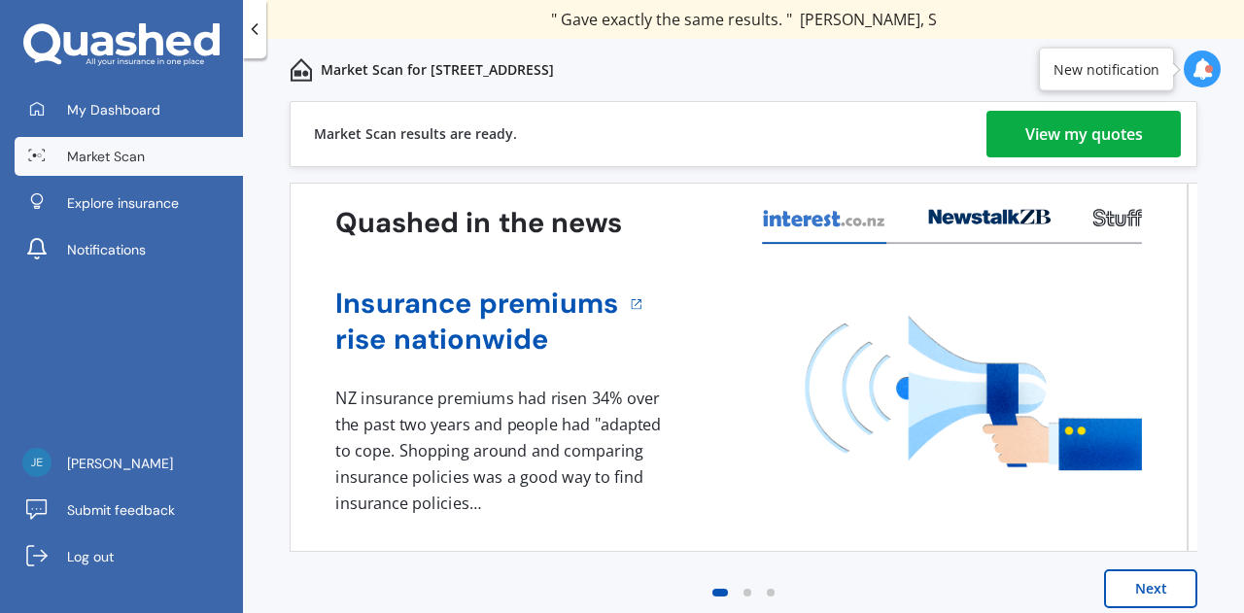
click at [1063, 131] on div "View my quotes" at bounding box center [1085, 134] width 118 height 47
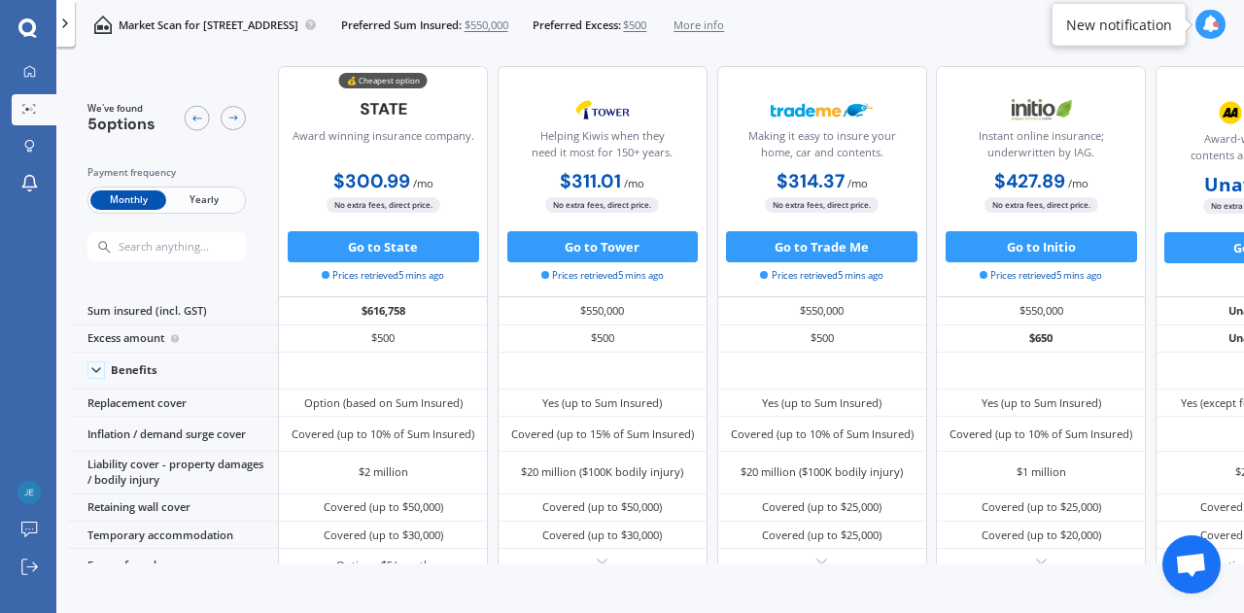
click at [204, 192] on span "Yearly" at bounding box center [204, 201] width 76 height 20
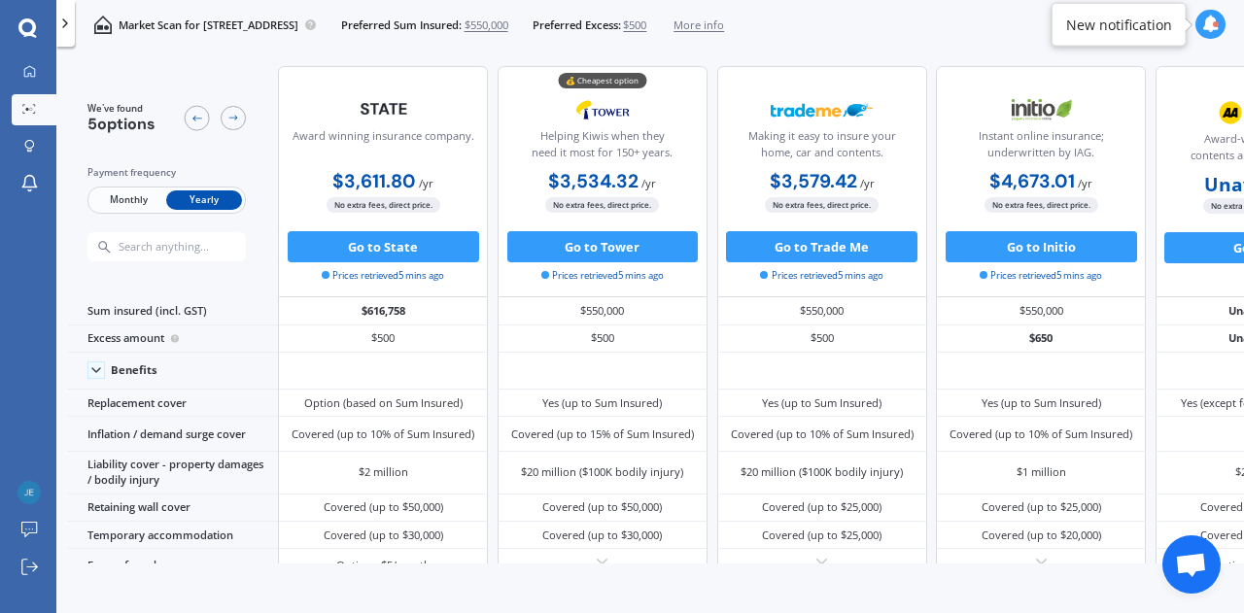
click at [27, 24] on icon at bounding box center [27, 27] width 18 height 19
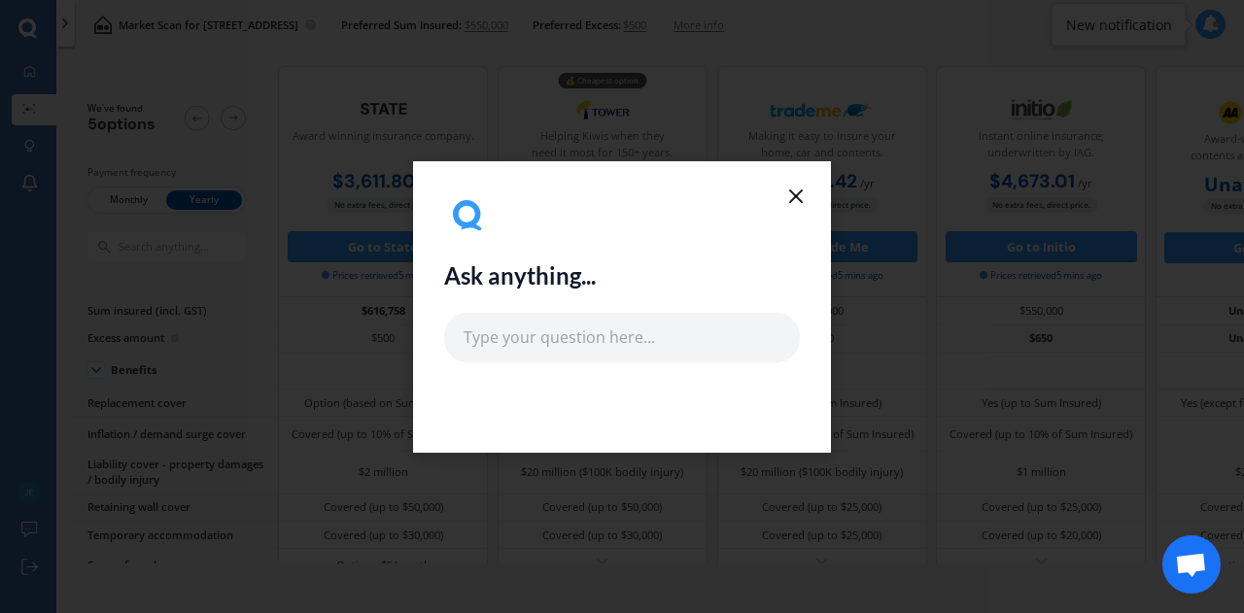
drag, startPoint x: 809, startPoint y: 197, endPoint x: 465, endPoint y: 106, distance: 356.1
click at [807, 197] on div "Ask anything..." at bounding box center [622, 307] width 418 height 292
click at [799, 192] on line at bounding box center [796, 197] width 12 height 12
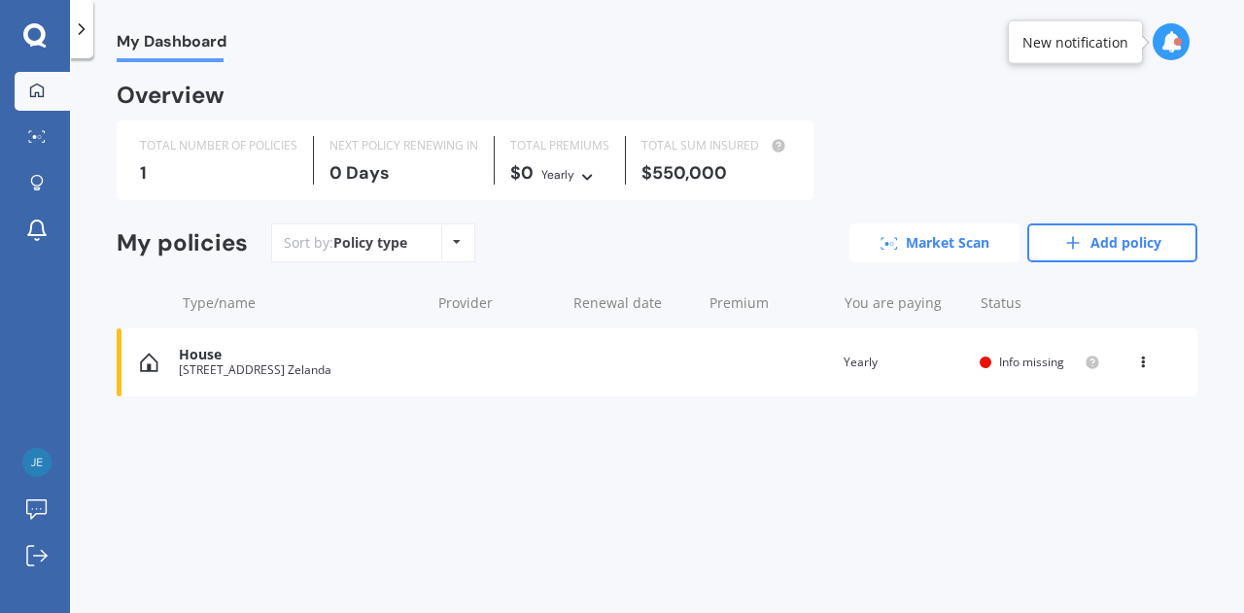
click at [953, 240] on link "Market Scan" at bounding box center [935, 243] width 170 height 39
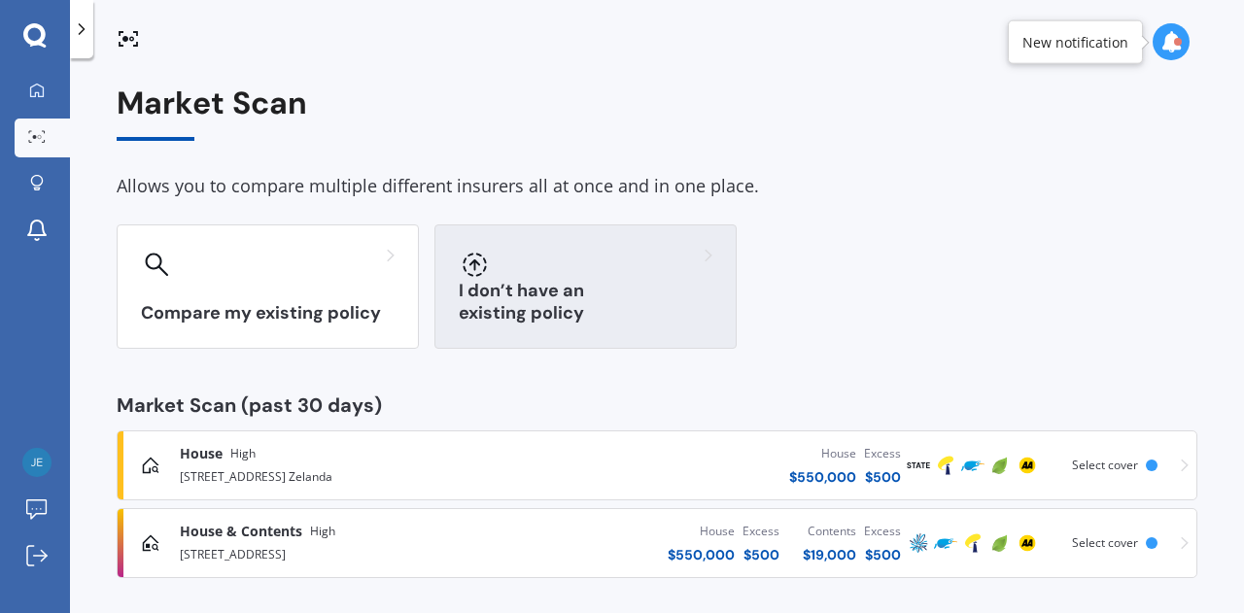
click at [534, 273] on div at bounding box center [586, 264] width 254 height 31
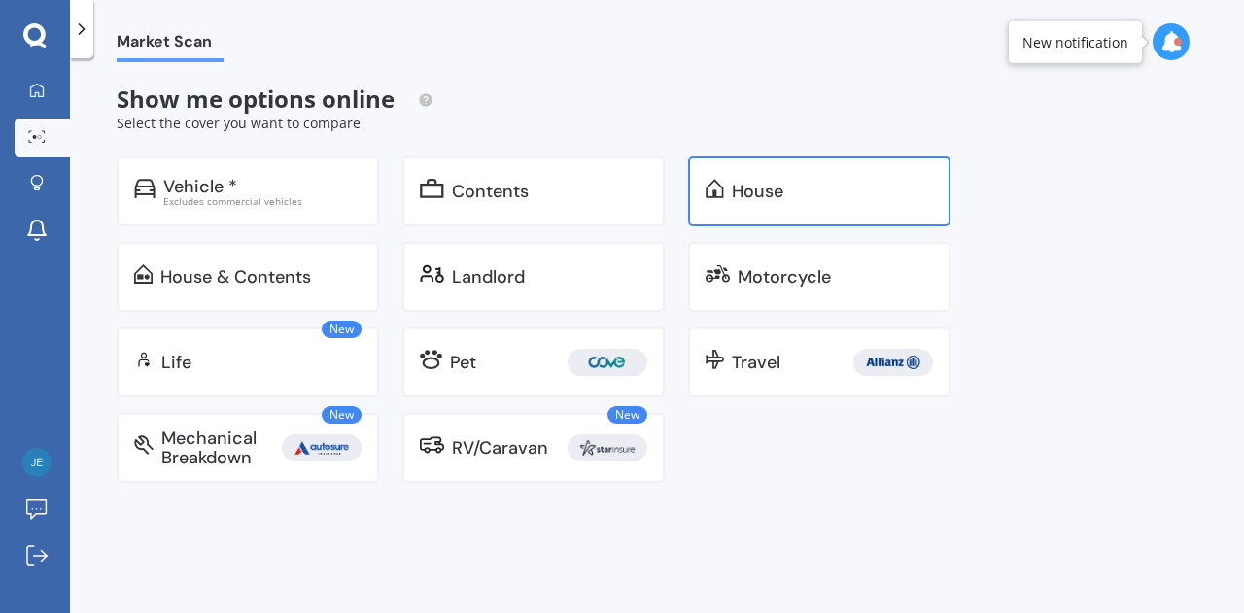
click at [746, 197] on div "House" at bounding box center [758, 191] width 52 height 19
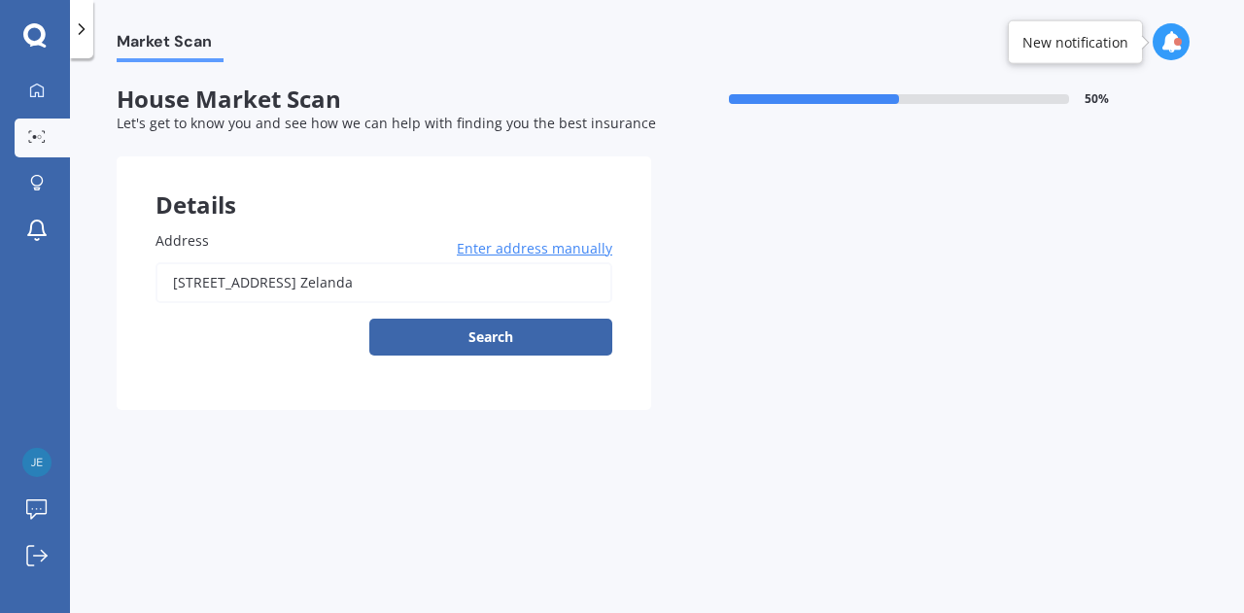
click at [319, 274] on input "[STREET_ADDRESS] Zelanda" at bounding box center [384, 282] width 457 height 41
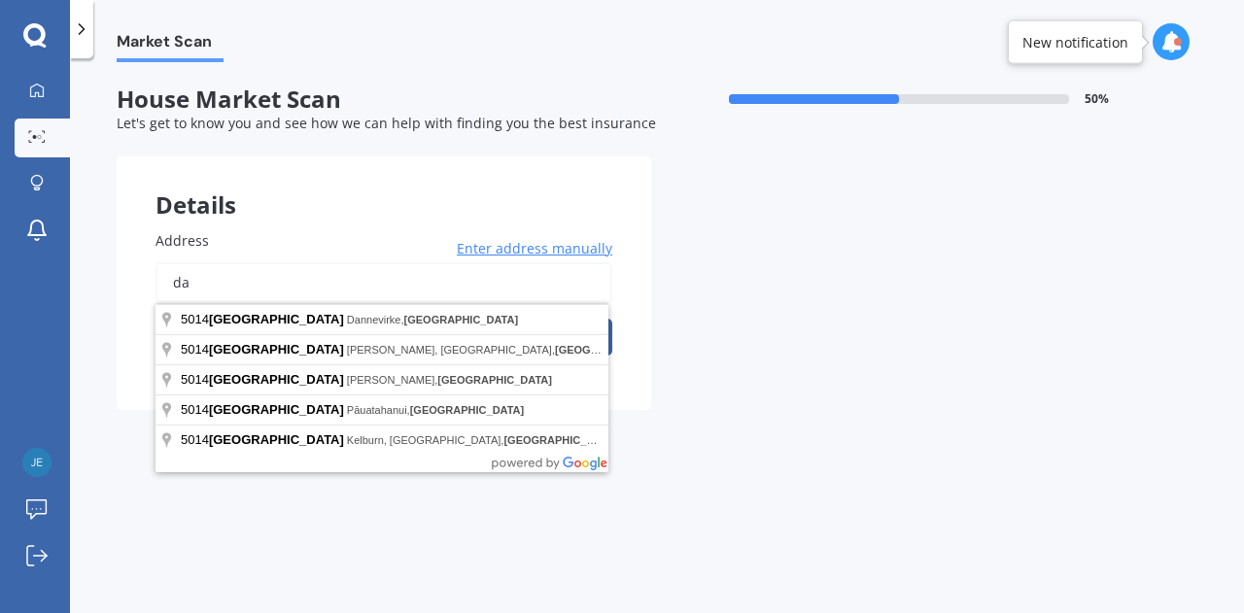
type input "a"
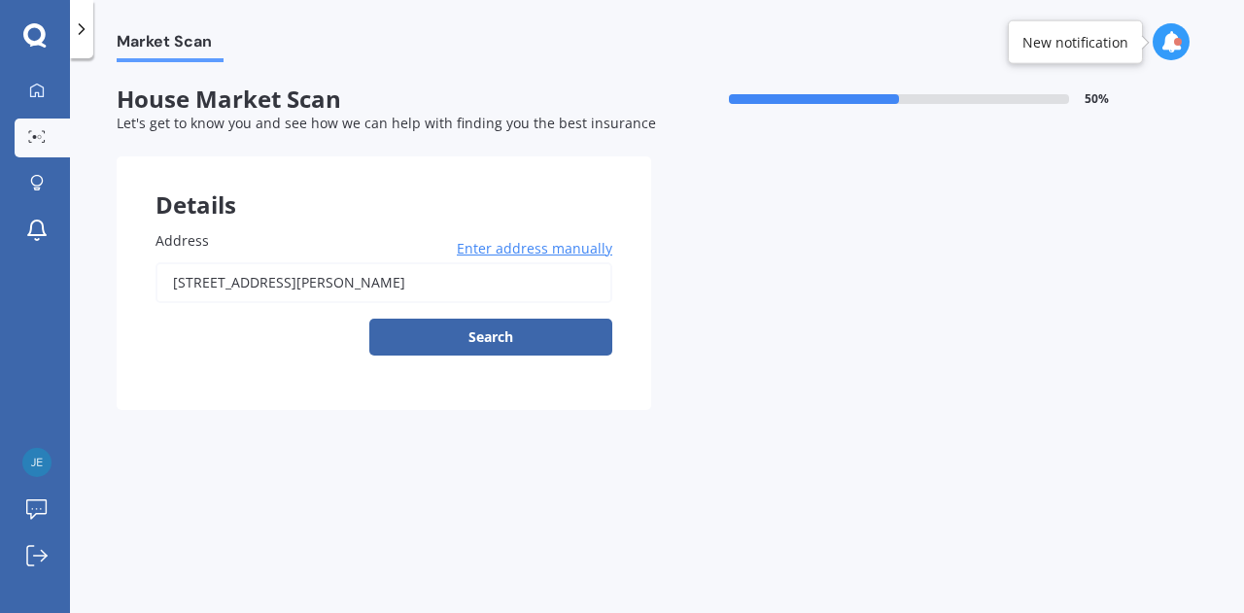
type input "[STREET_ADDRESS][PERSON_NAME]"
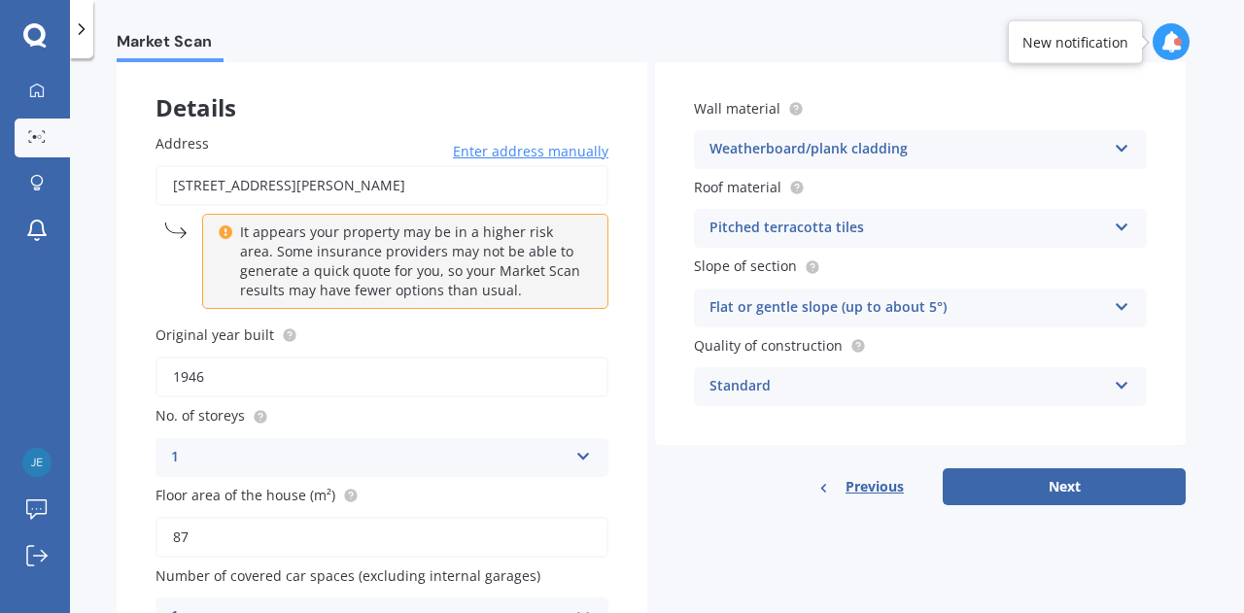
scroll to position [194, 0]
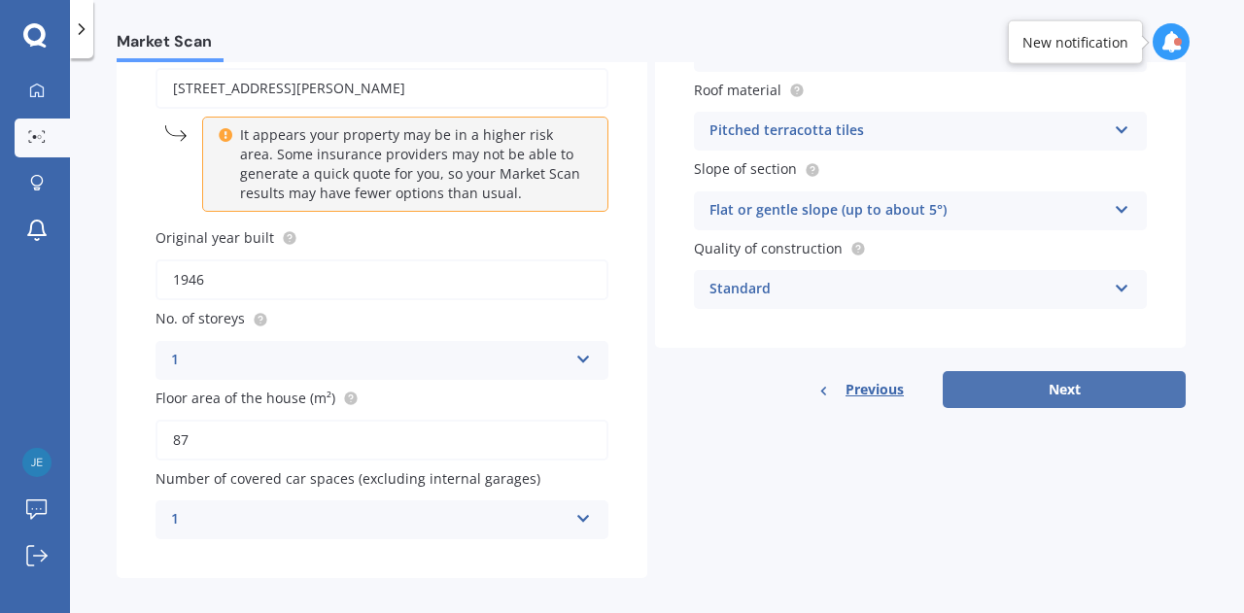
click at [1034, 393] on button "Next" at bounding box center [1064, 389] width 243 height 37
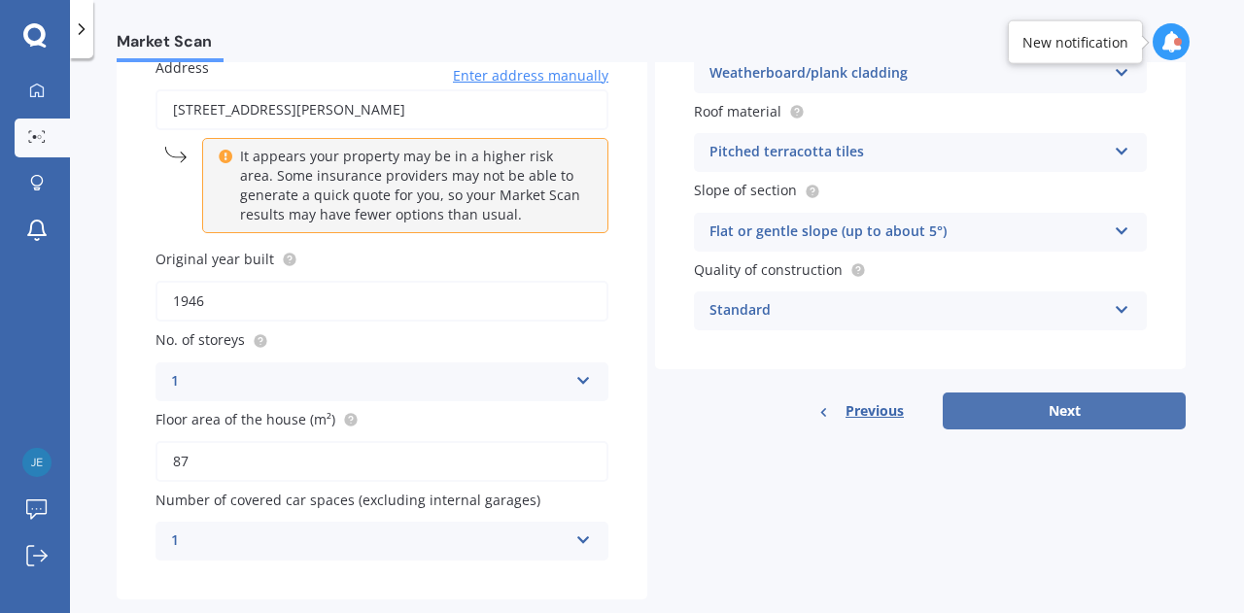
select select "26"
select select "03"
select select "1992"
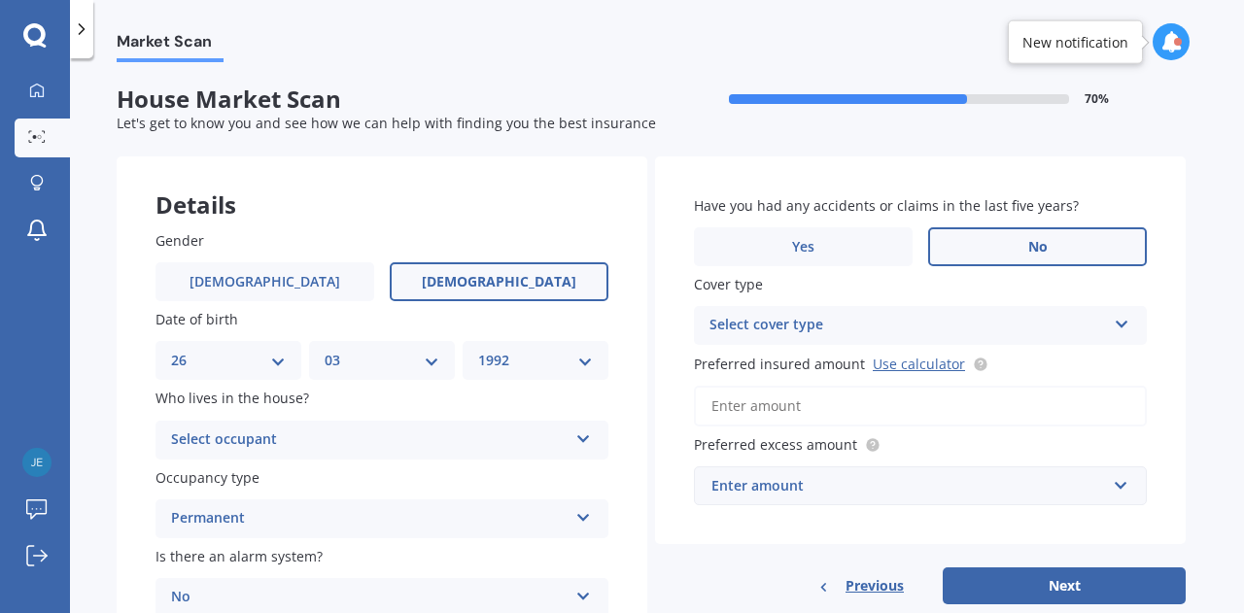
scroll to position [97, 0]
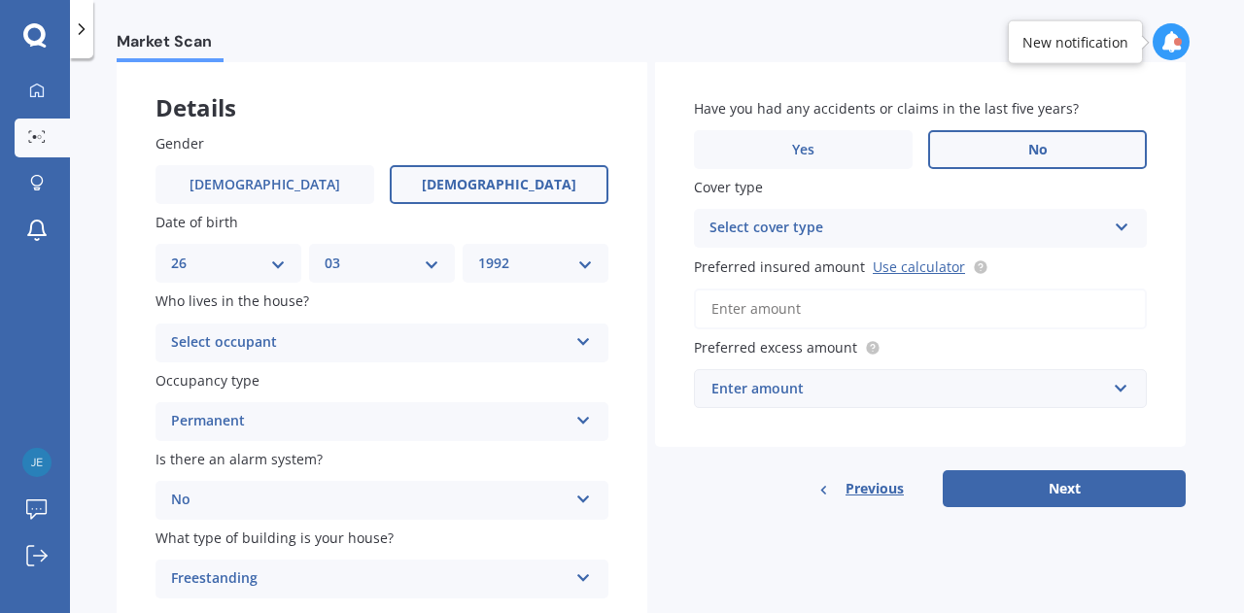
click at [349, 347] on div "Select occupant" at bounding box center [369, 342] width 397 height 23
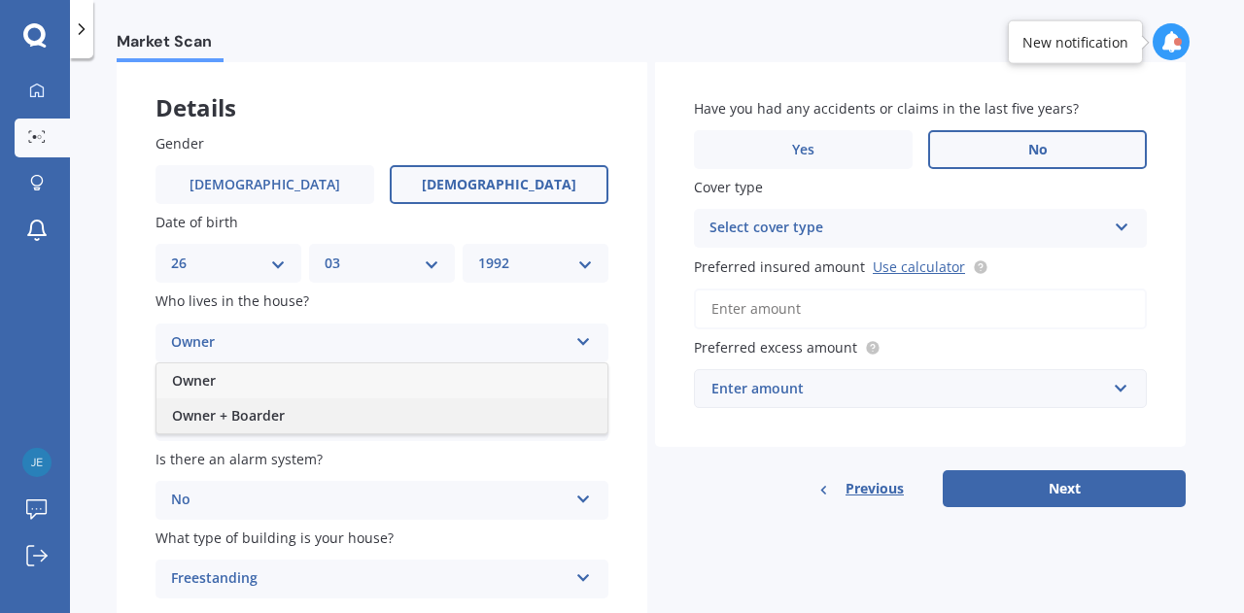
click at [352, 407] on div "Owner + Boarder" at bounding box center [382, 416] width 451 height 35
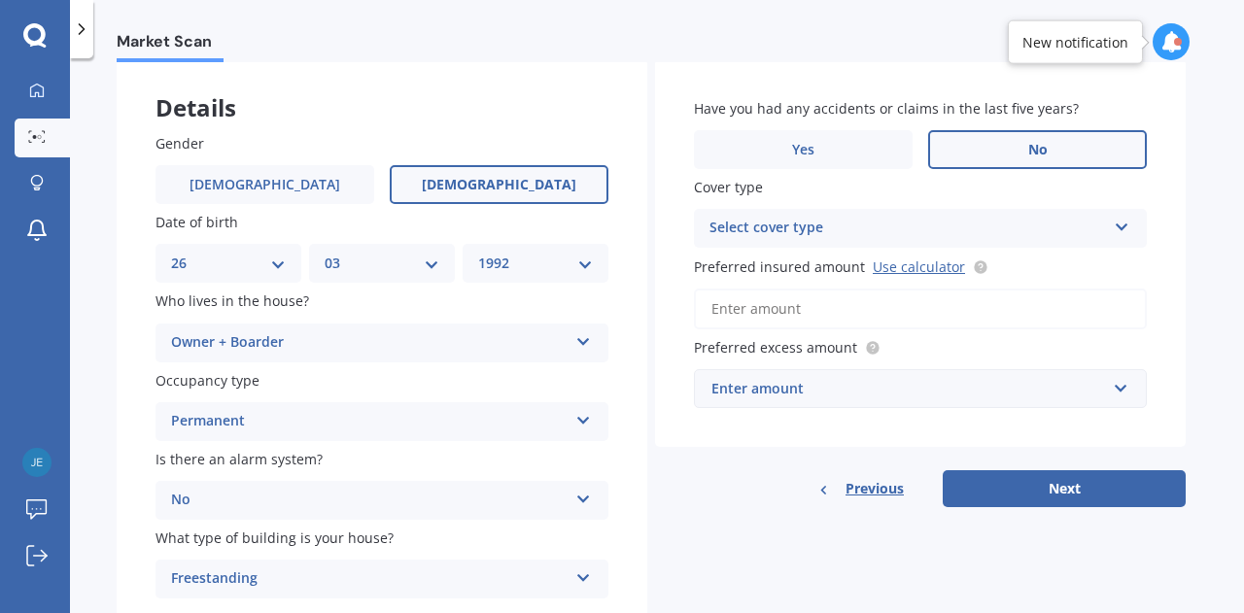
click at [766, 312] on input "Preferred insured amount Use calculator" at bounding box center [920, 309] width 453 height 41
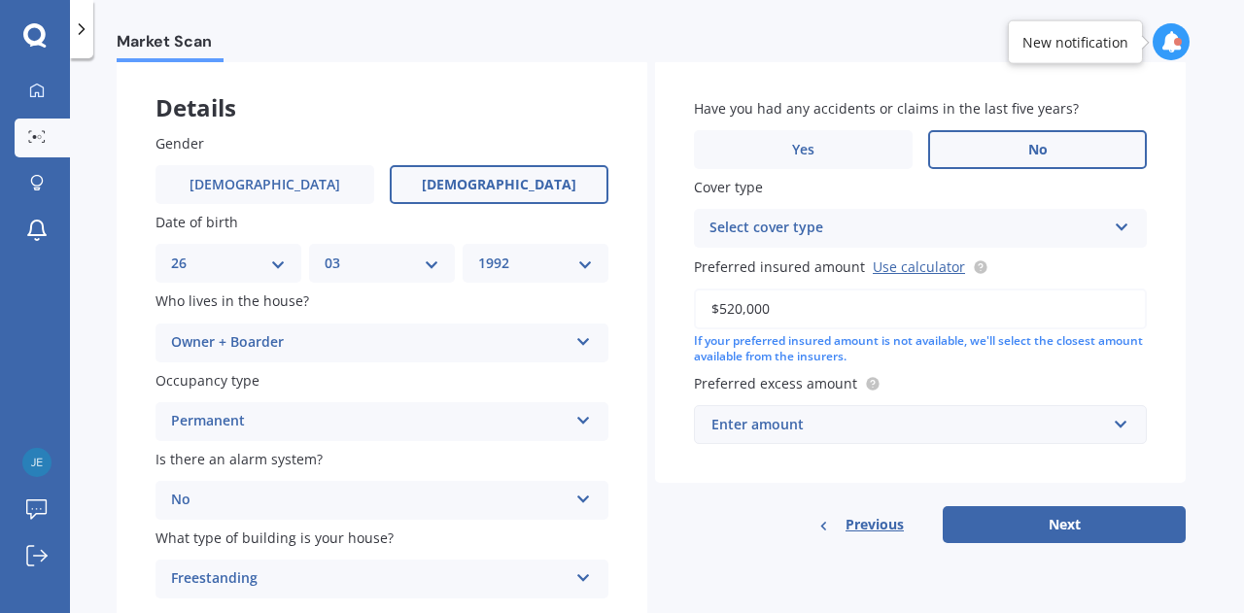
type input "$520,000"
click at [770, 435] on div "Enter amount" at bounding box center [909, 424] width 395 height 21
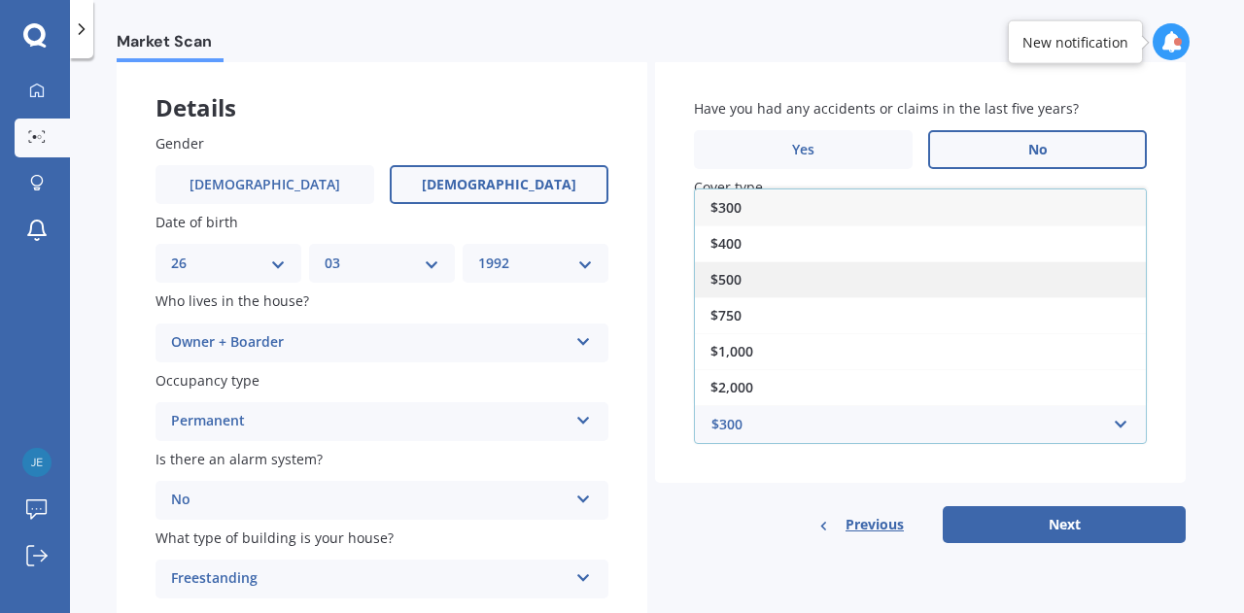
click at [756, 283] on div "$500" at bounding box center [920, 279] width 451 height 36
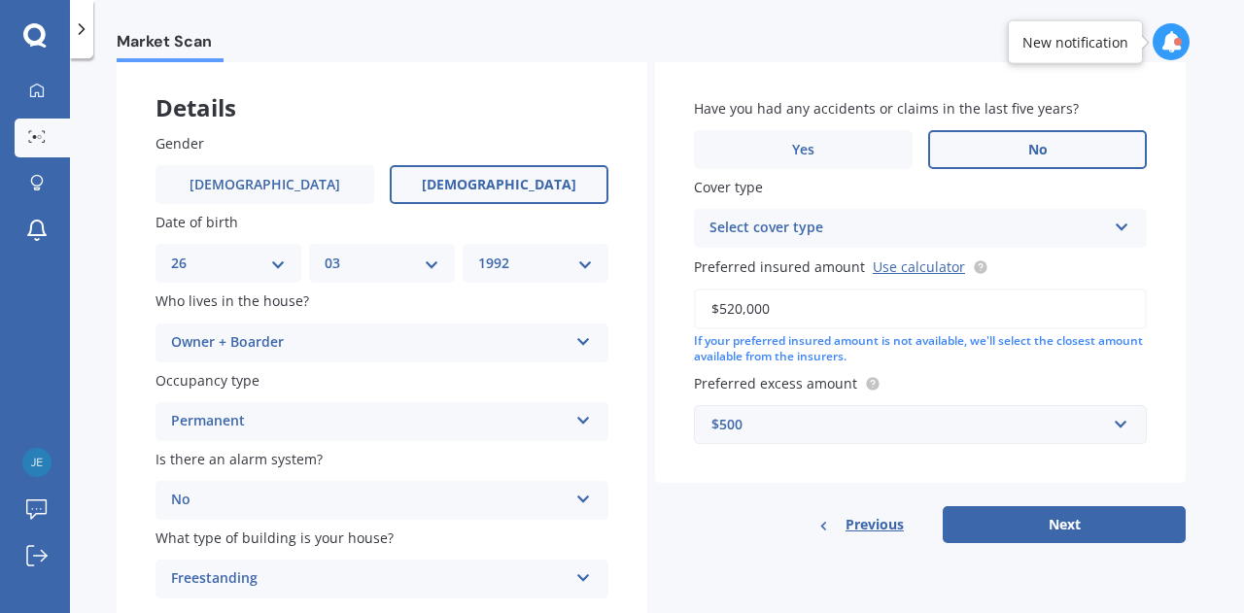
click at [837, 226] on div "Select cover type" at bounding box center [908, 228] width 397 height 23
click at [811, 272] on div "High" at bounding box center [920, 266] width 451 height 35
click at [1062, 526] on button "Next" at bounding box center [1064, 524] width 243 height 37
select select "26"
select select "03"
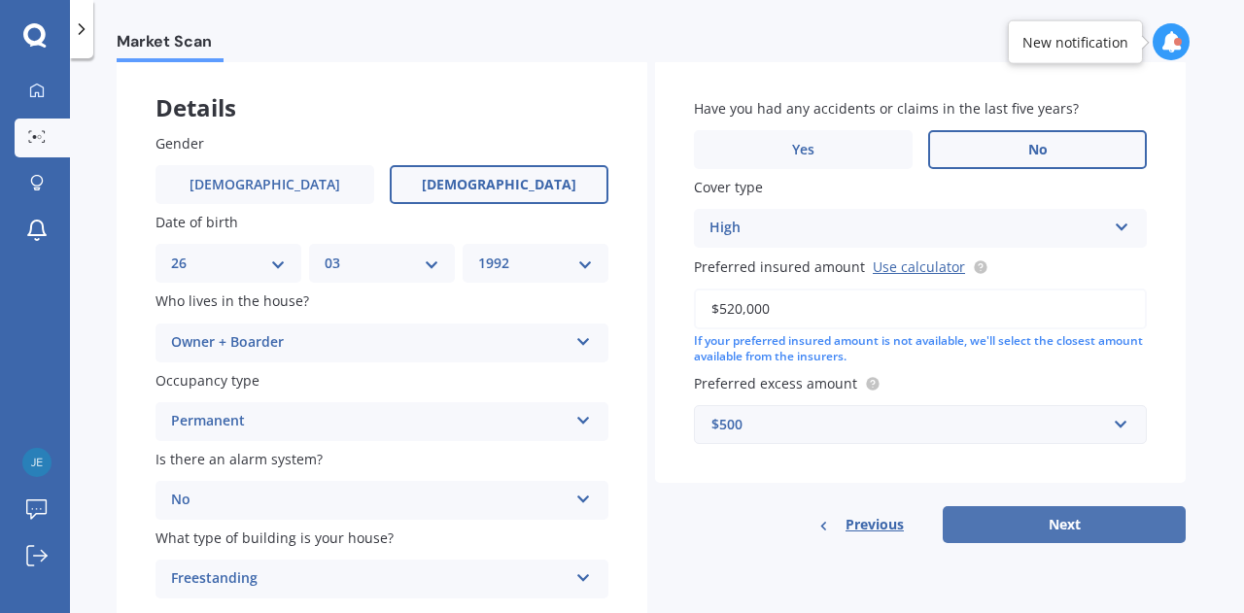
select select "1992"
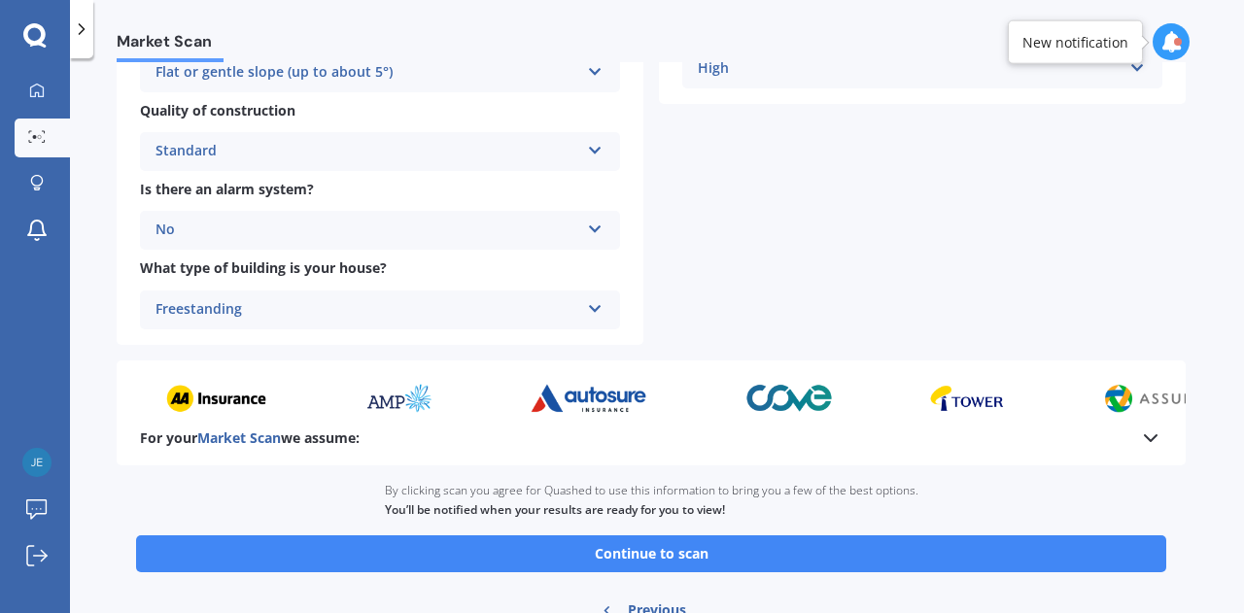
scroll to position [789, 0]
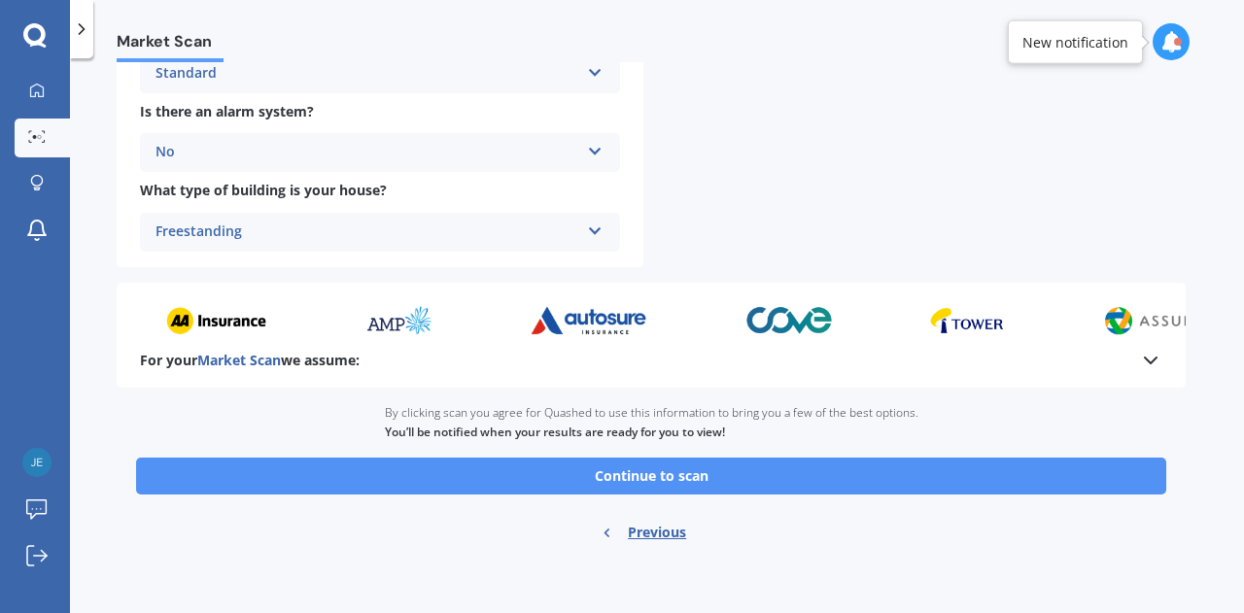
click at [741, 470] on button "Continue to scan" at bounding box center [651, 476] width 1030 height 37
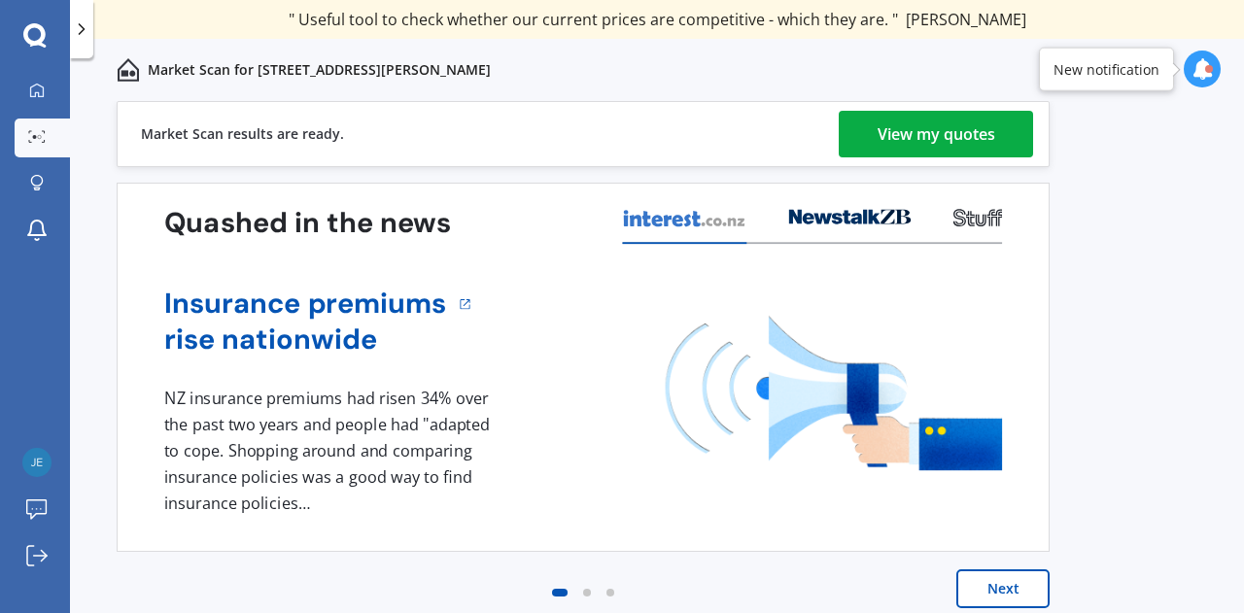
click at [923, 135] on div "View my quotes" at bounding box center [937, 134] width 118 height 47
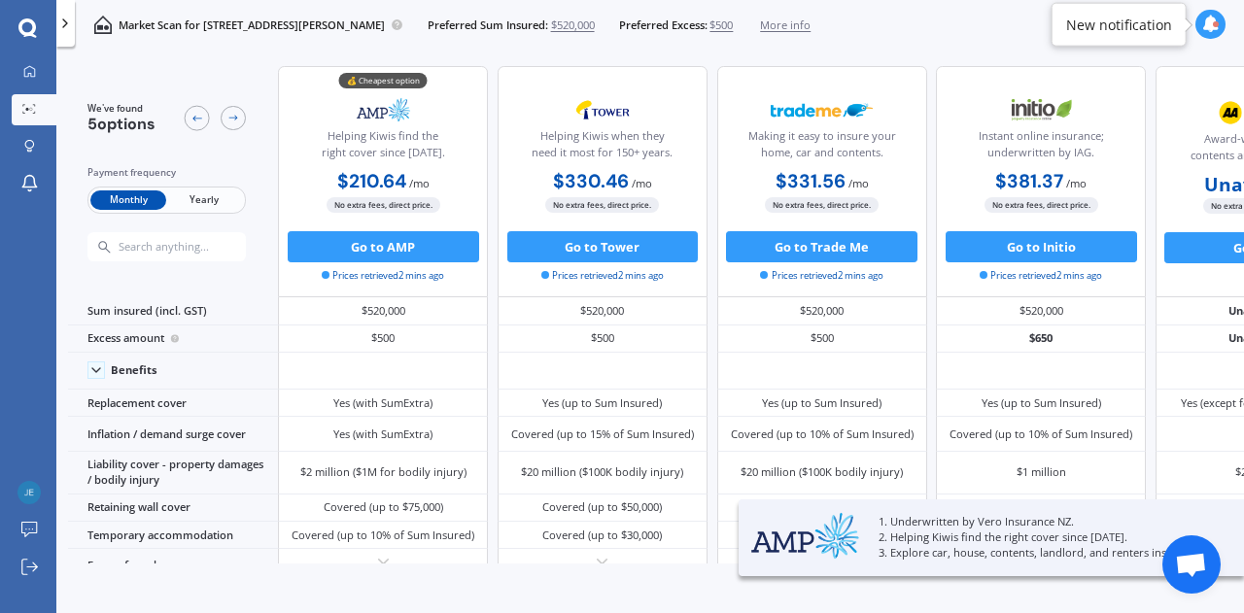
click at [218, 195] on span "Yearly" at bounding box center [204, 201] width 76 height 20
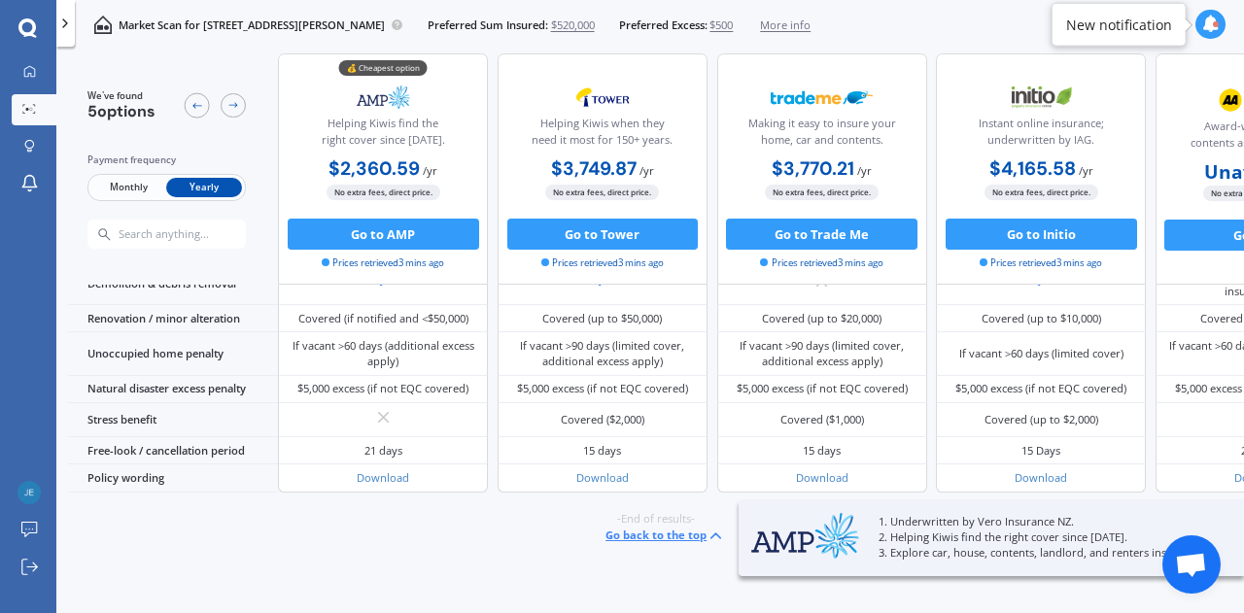
scroll to position [860, 0]
click at [381, 237] on button "Go to AMP" at bounding box center [384, 234] width 192 height 31
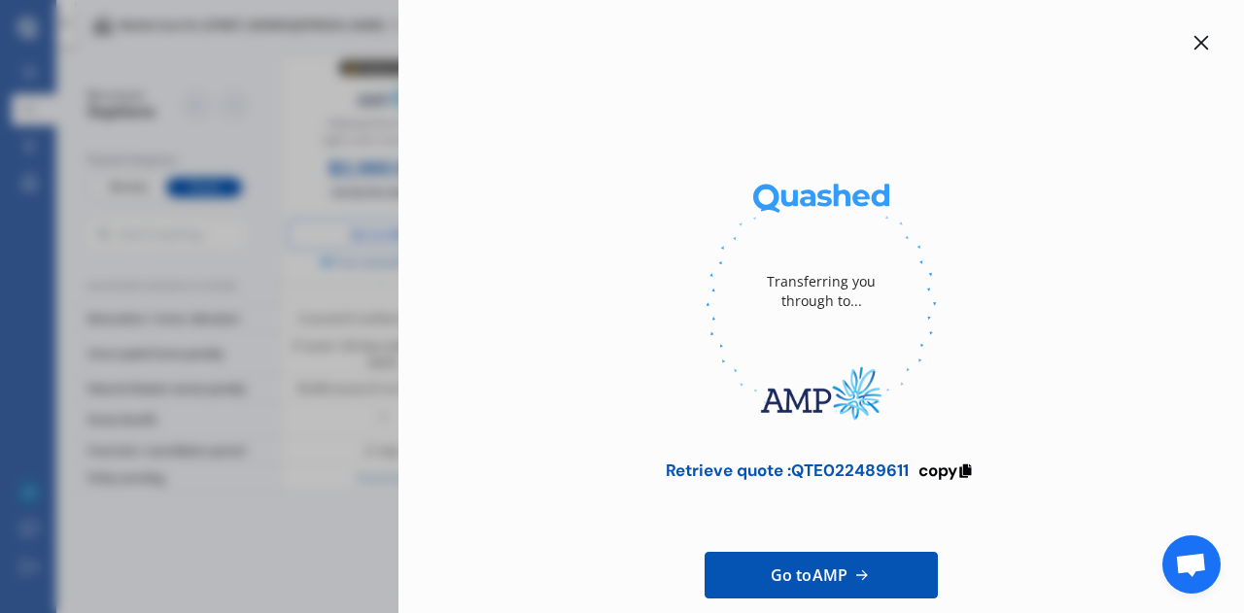
click at [1194, 40] on icon at bounding box center [1202, 43] width 16 height 16
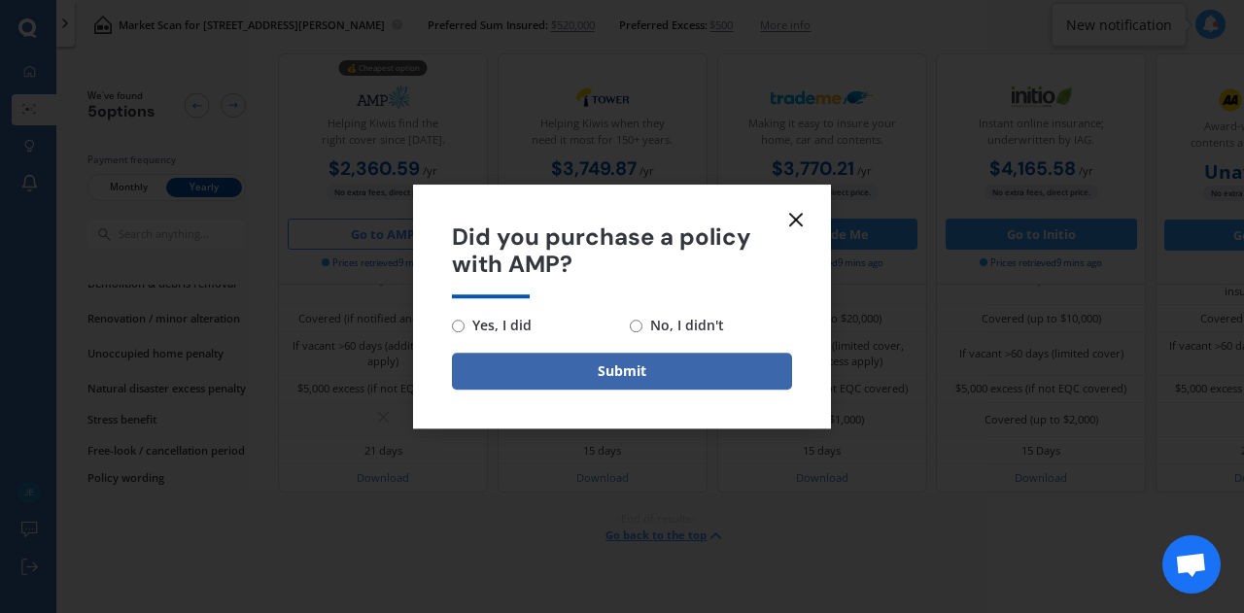
click at [675, 321] on span "No, I didn't" at bounding box center [684, 325] width 82 height 23
click at [643, 321] on input "No, I didn't" at bounding box center [636, 326] width 13 height 13
radio input "true"
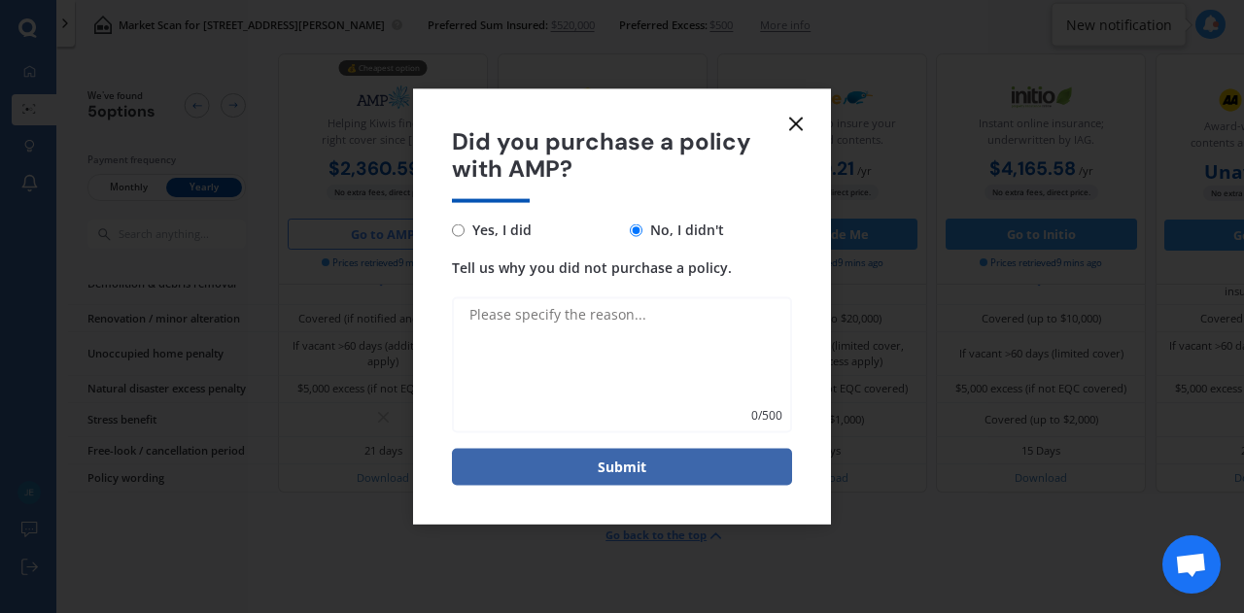
click at [792, 118] on icon at bounding box center [795, 123] width 23 height 23
